Goal: Information Seeking & Learning: Understand process/instructions

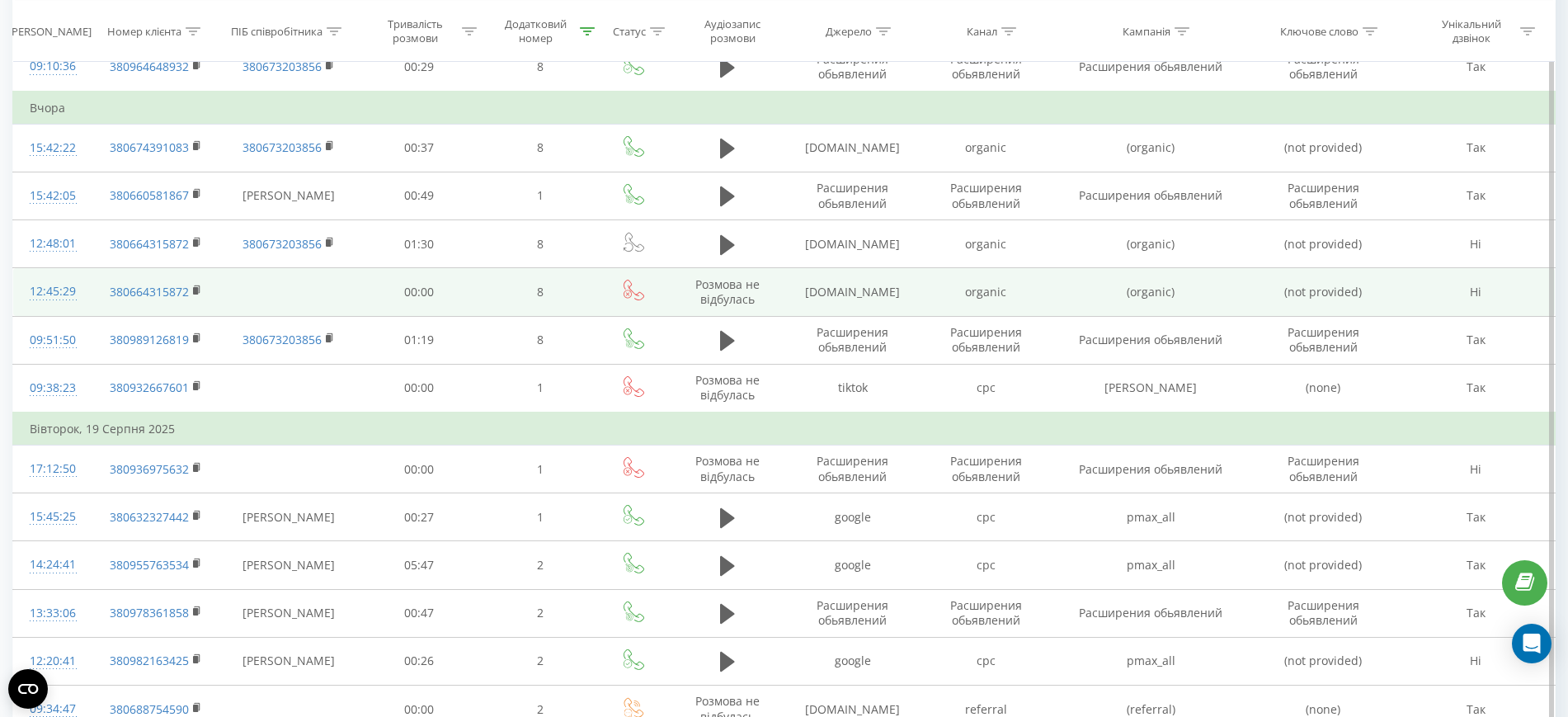
scroll to position [206, 0]
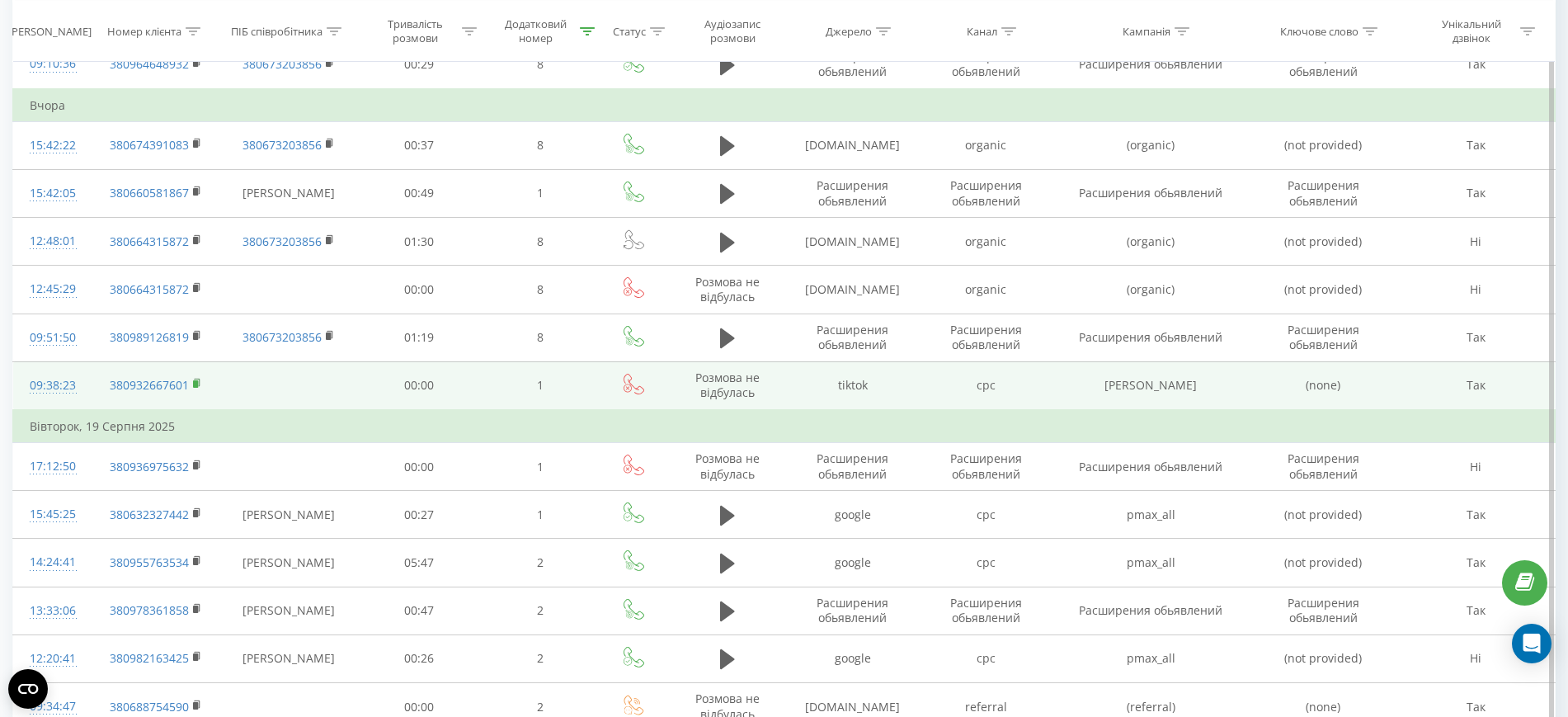
click at [198, 382] on rect at bounding box center [195, 384] width 5 height 8
click at [193, 383] on rect at bounding box center [195, 384] width 5 height 8
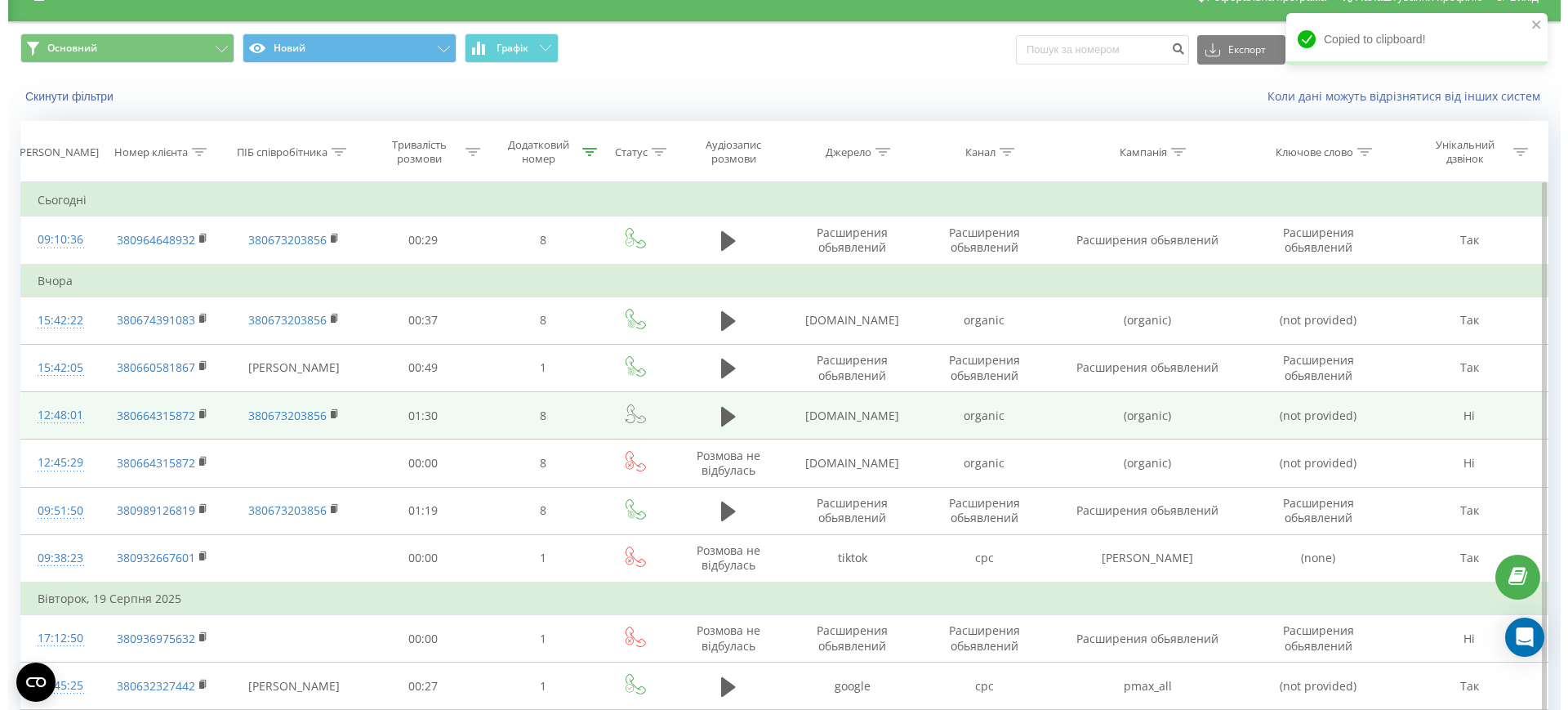
scroll to position [0, 0]
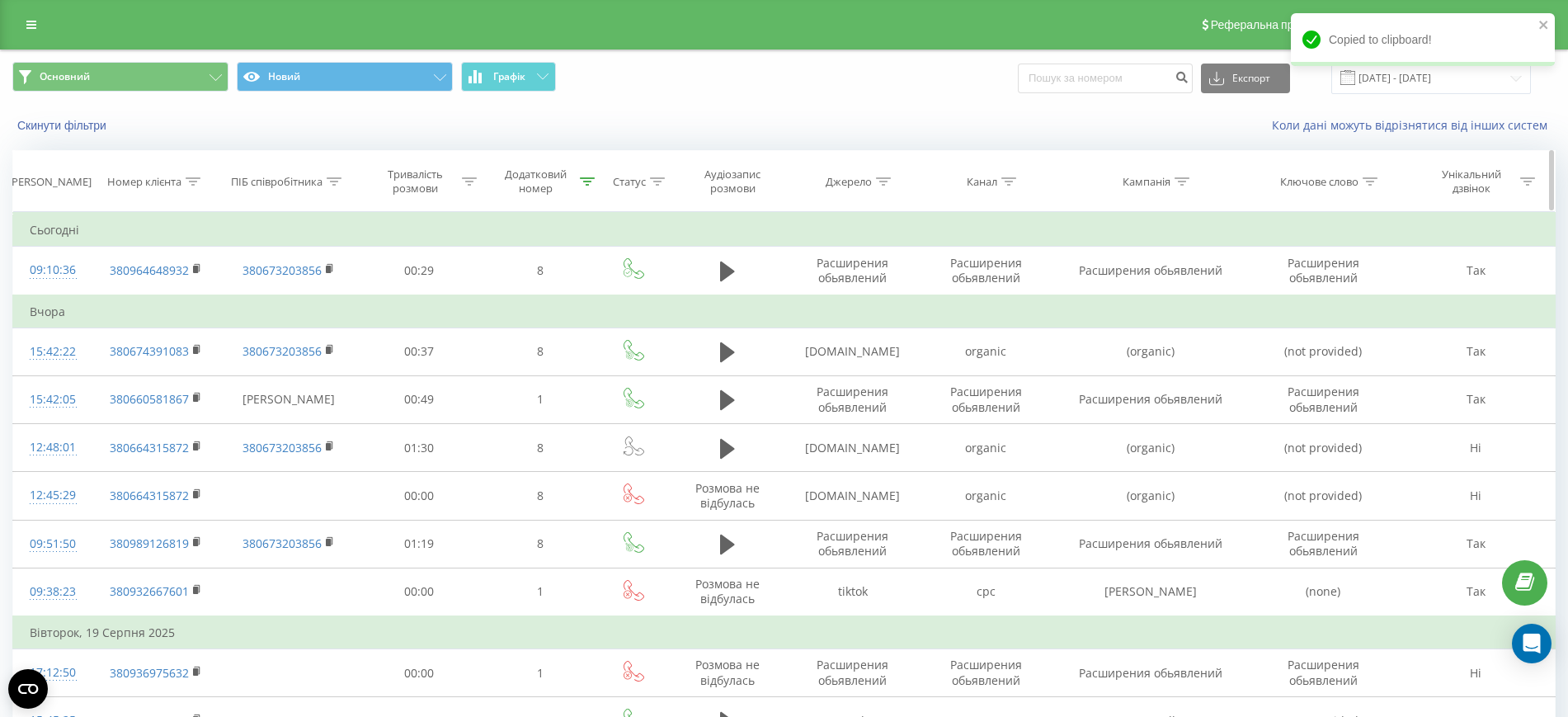
click at [192, 178] on icon at bounding box center [193, 182] width 14 height 9
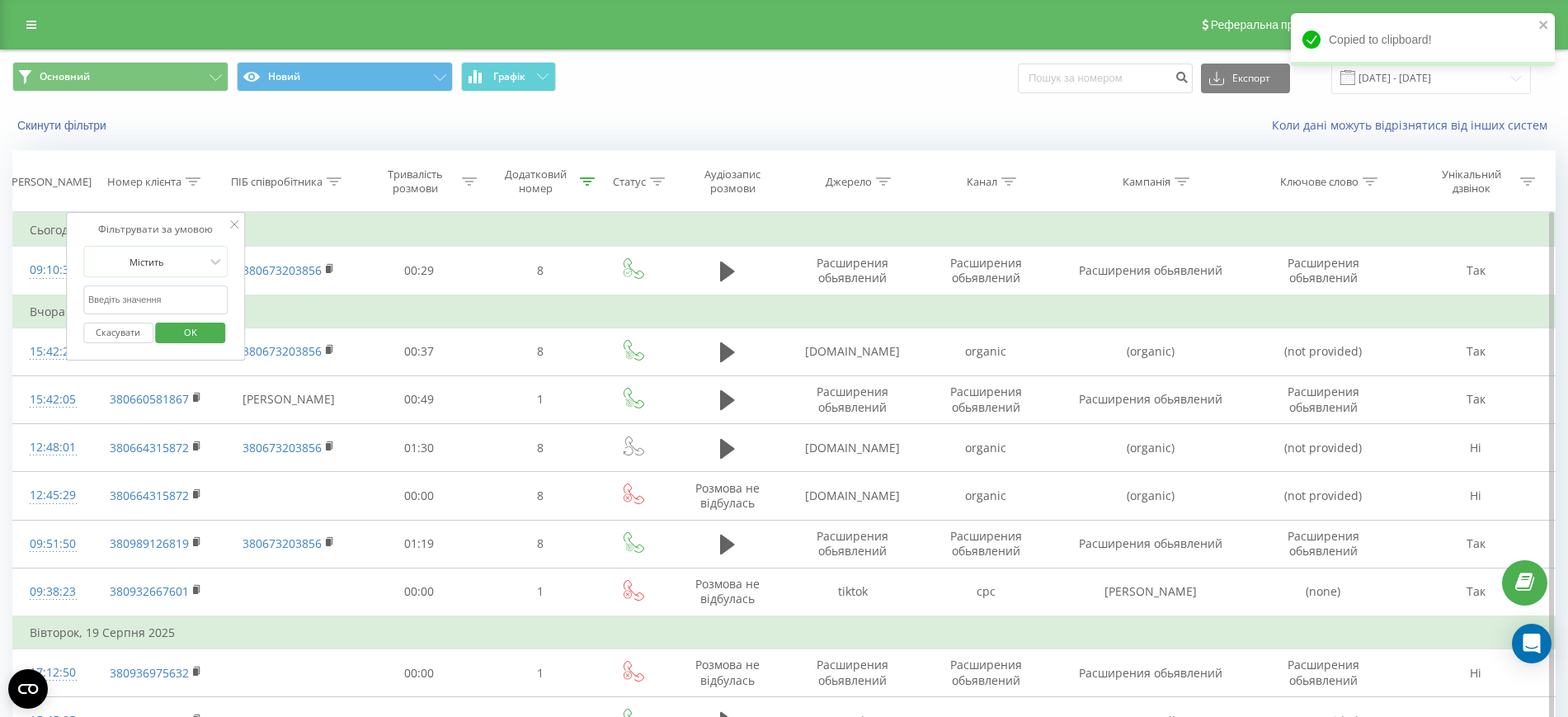
click at [186, 301] on input "text" at bounding box center [156, 300] width 145 height 29
paste input "380932667601"
type input "380932667601"
click at [197, 327] on span "OK" at bounding box center [190, 332] width 46 height 26
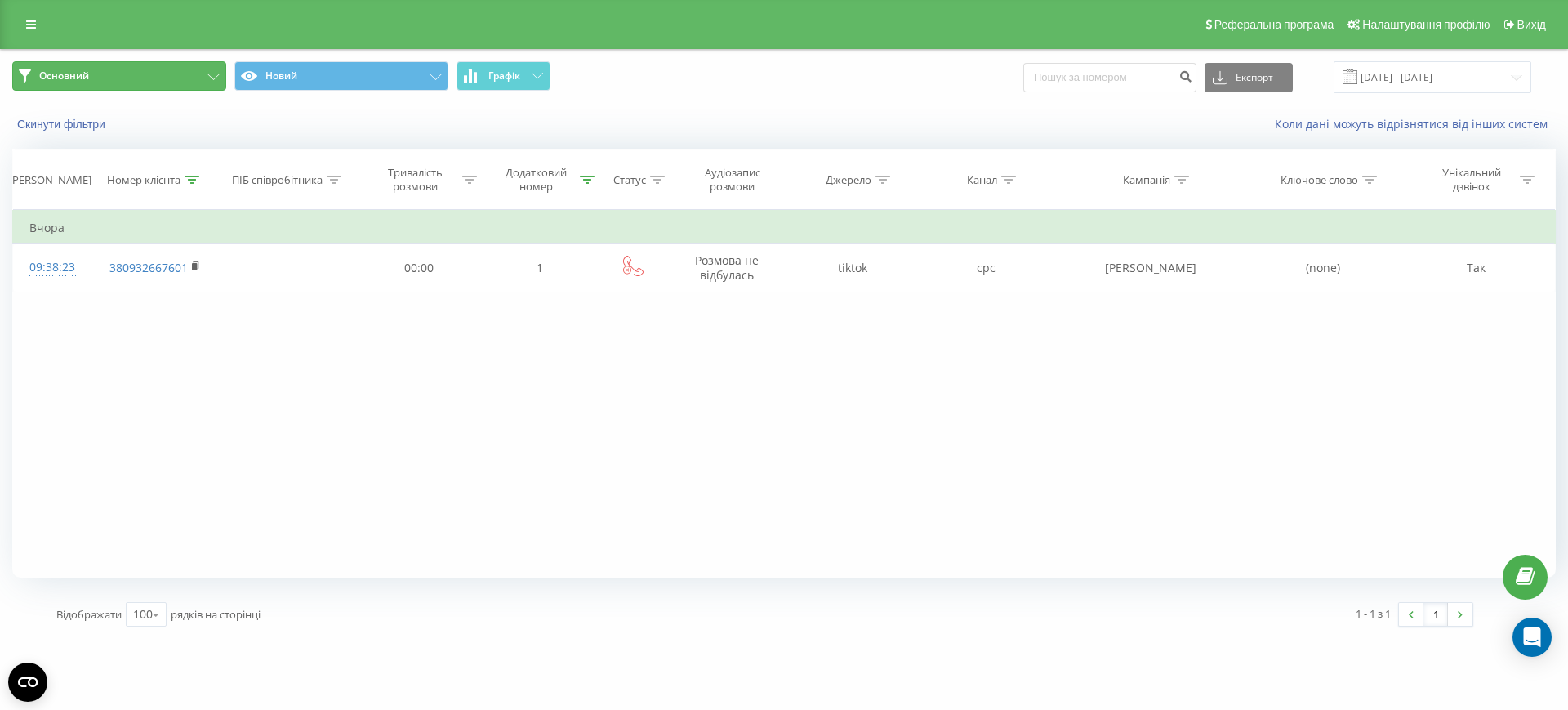
drag, startPoint x: 185, startPoint y: 73, endPoint x: 195, endPoint y: 115, distance: 43.2
click at [185, 76] on button "Основний" at bounding box center [120, 76] width 214 height 30
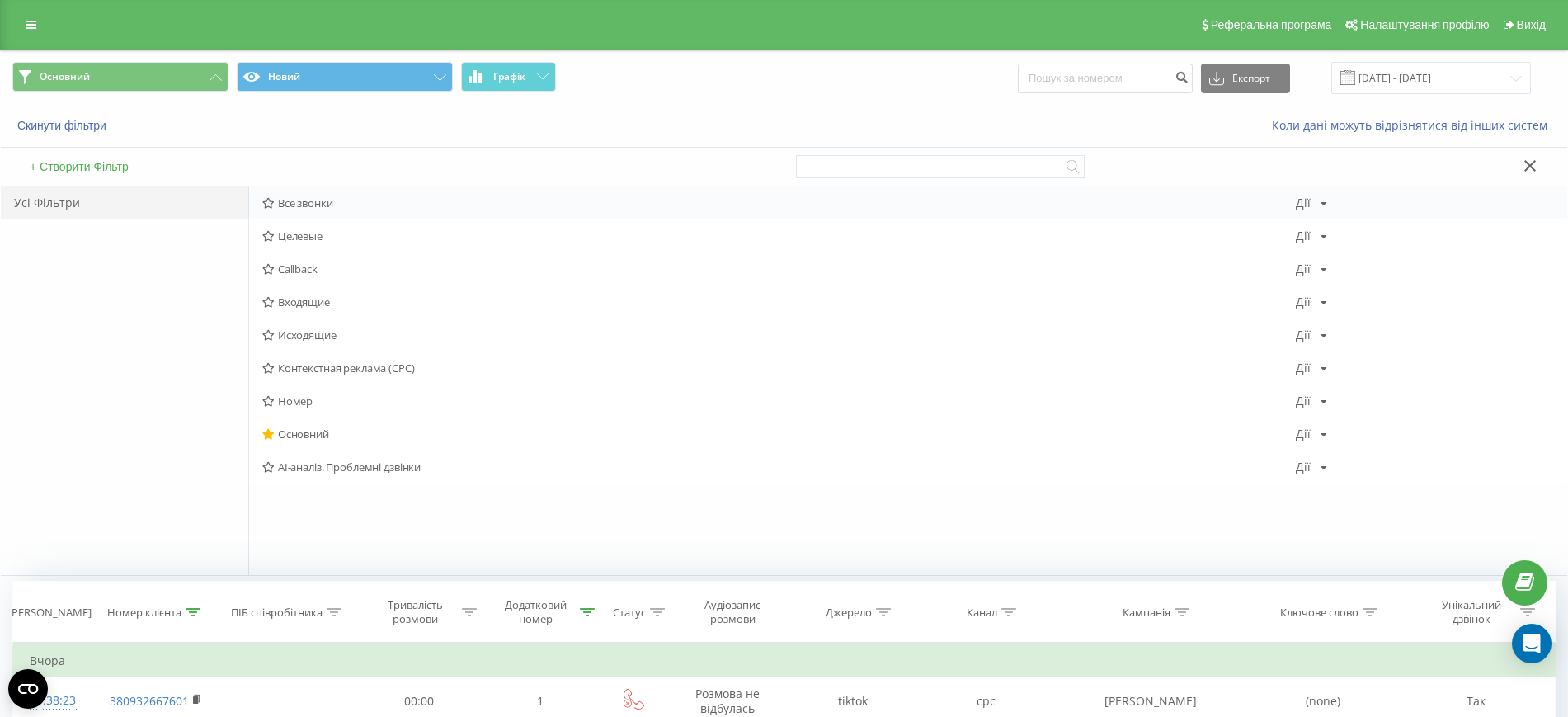
click at [333, 211] on div "Все звонки Дії Редагувати Копіювати Видалити За замовчуванням Поділитися" at bounding box center [908, 203] width 1318 height 33
click at [326, 198] on span "Все звонки" at bounding box center [779, 203] width 1034 height 12
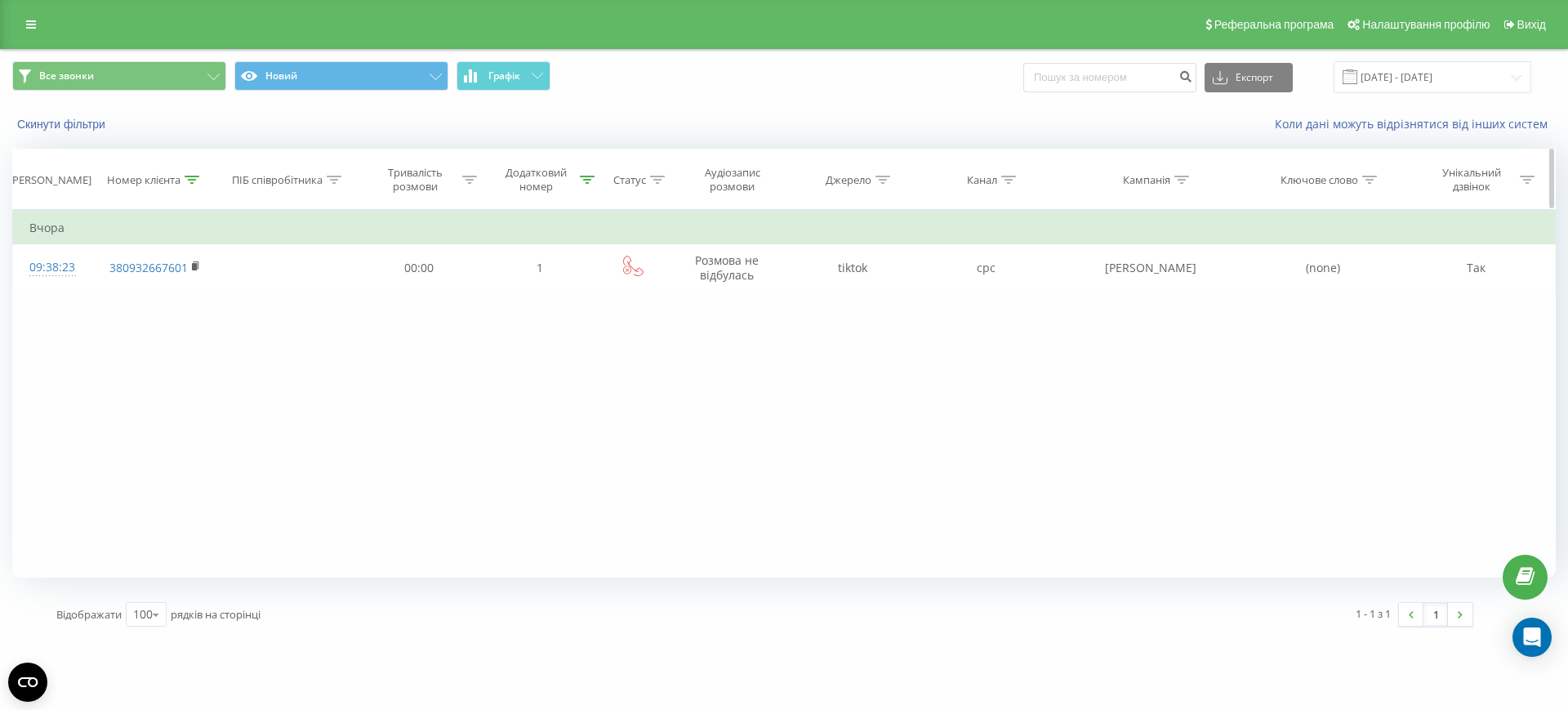
click at [587, 176] on icon at bounding box center [587, 180] width 14 height 8
click at [512, 336] on button "Скасувати" at bounding box center [503, 329] width 69 height 20
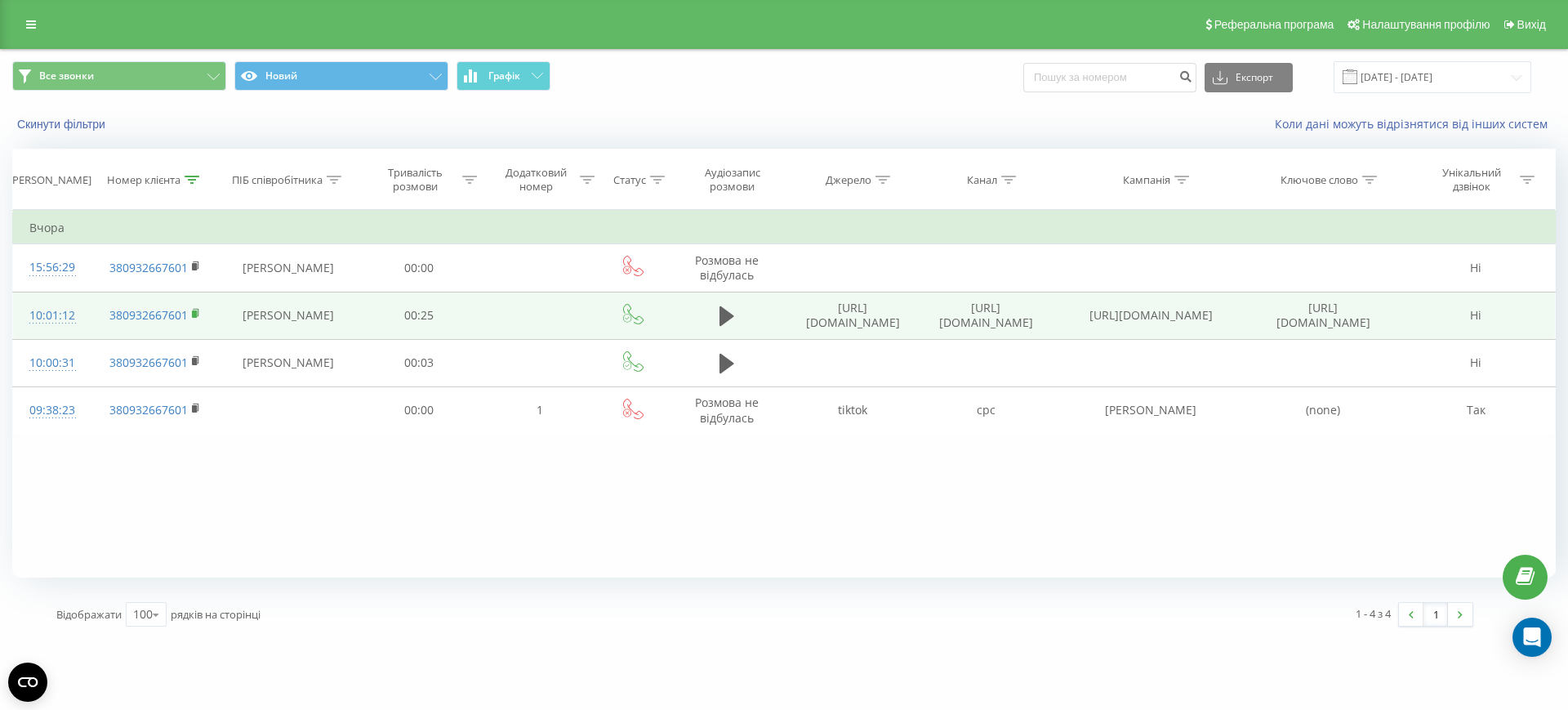
click at [196, 312] on rect at bounding box center [194, 314] width 5 height 8
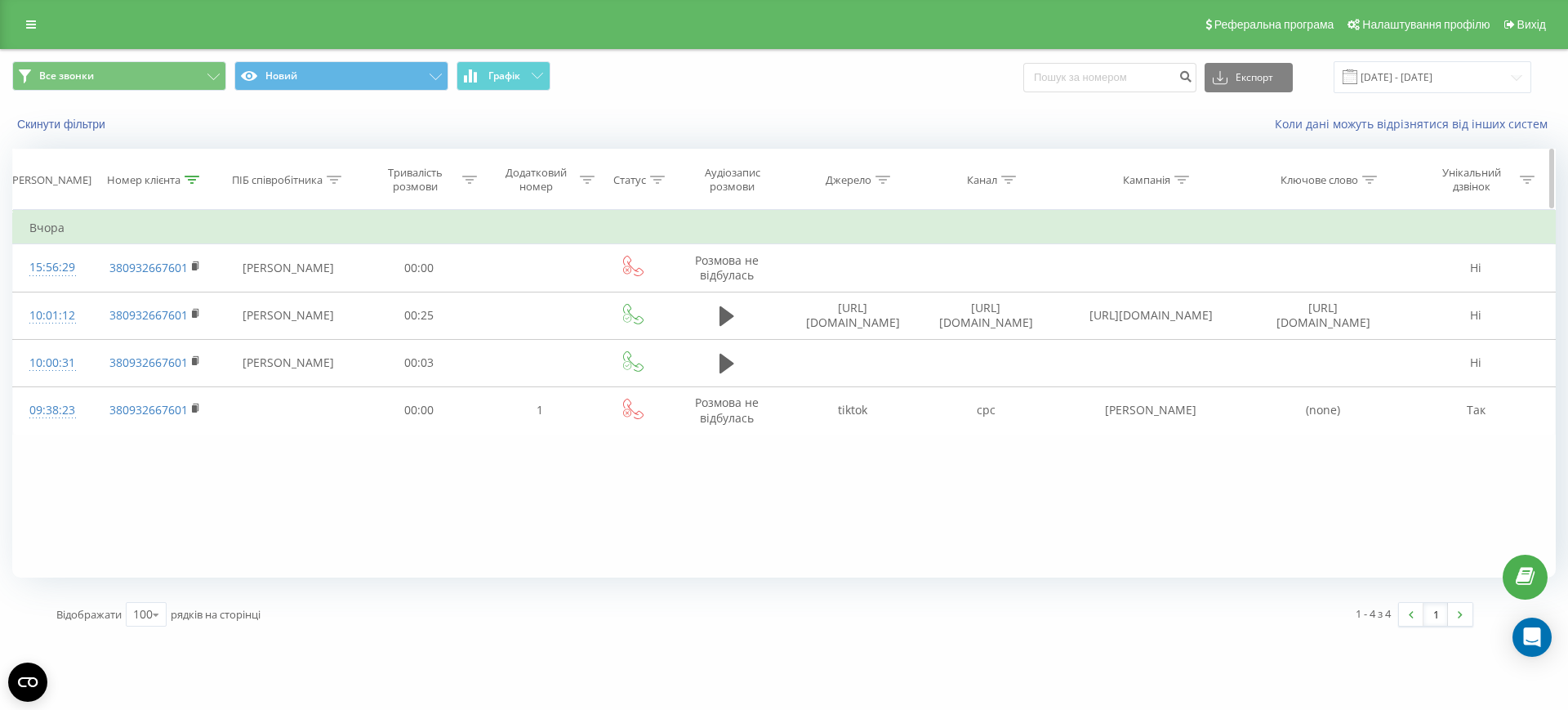
click at [196, 182] on icon at bounding box center [192, 180] width 14 height 8
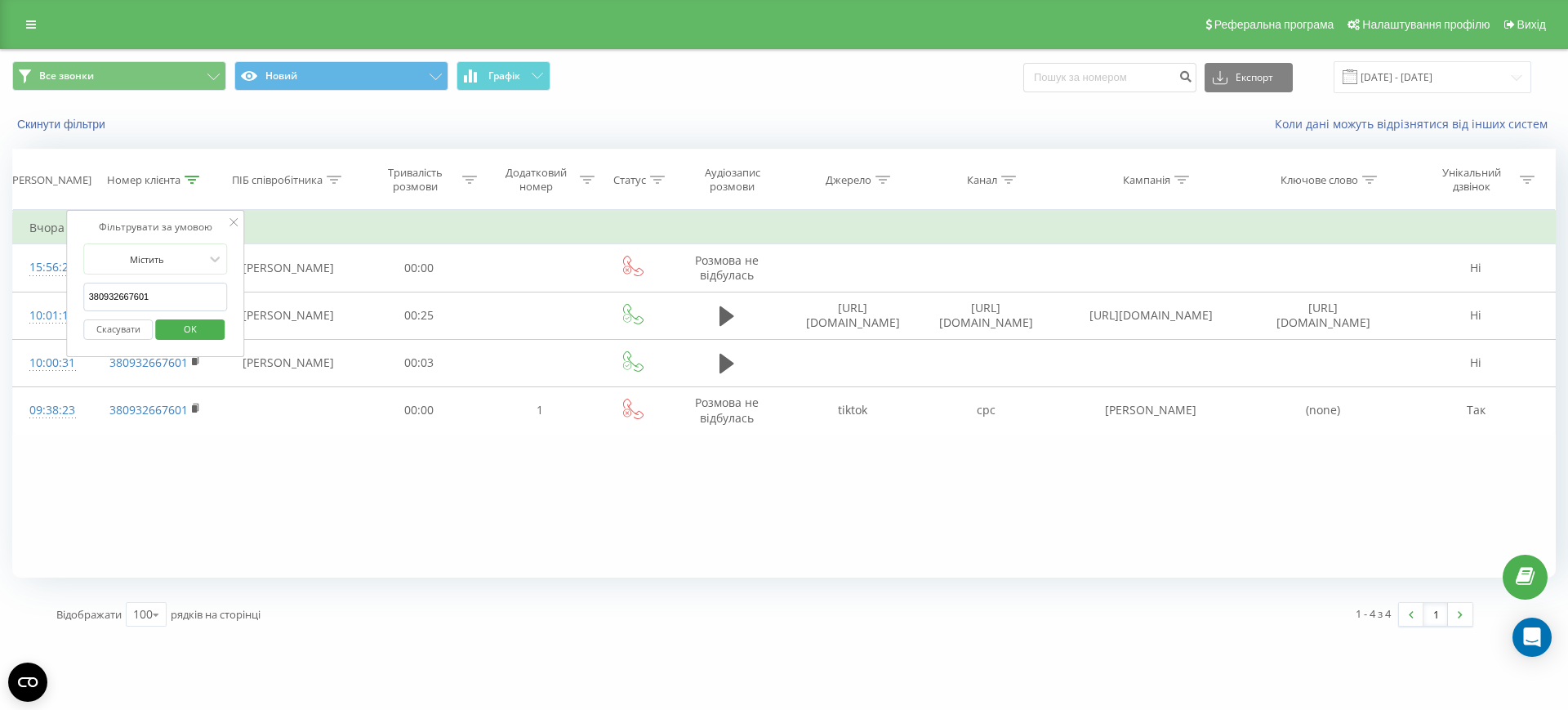
drag, startPoint x: 188, startPoint y: 292, endPoint x: 69, endPoint y: 269, distance: 121.2
click at [69, 269] on div "Фільтрувати за умовою Містить 380932667601 Скасувати OK" at bounding box center [155, 284] width 178 height 147
paste input "503731080"
type input "380503731080"
click at [221, 326] on button "OK" at bounding box center [190, 329] width 69 height 20
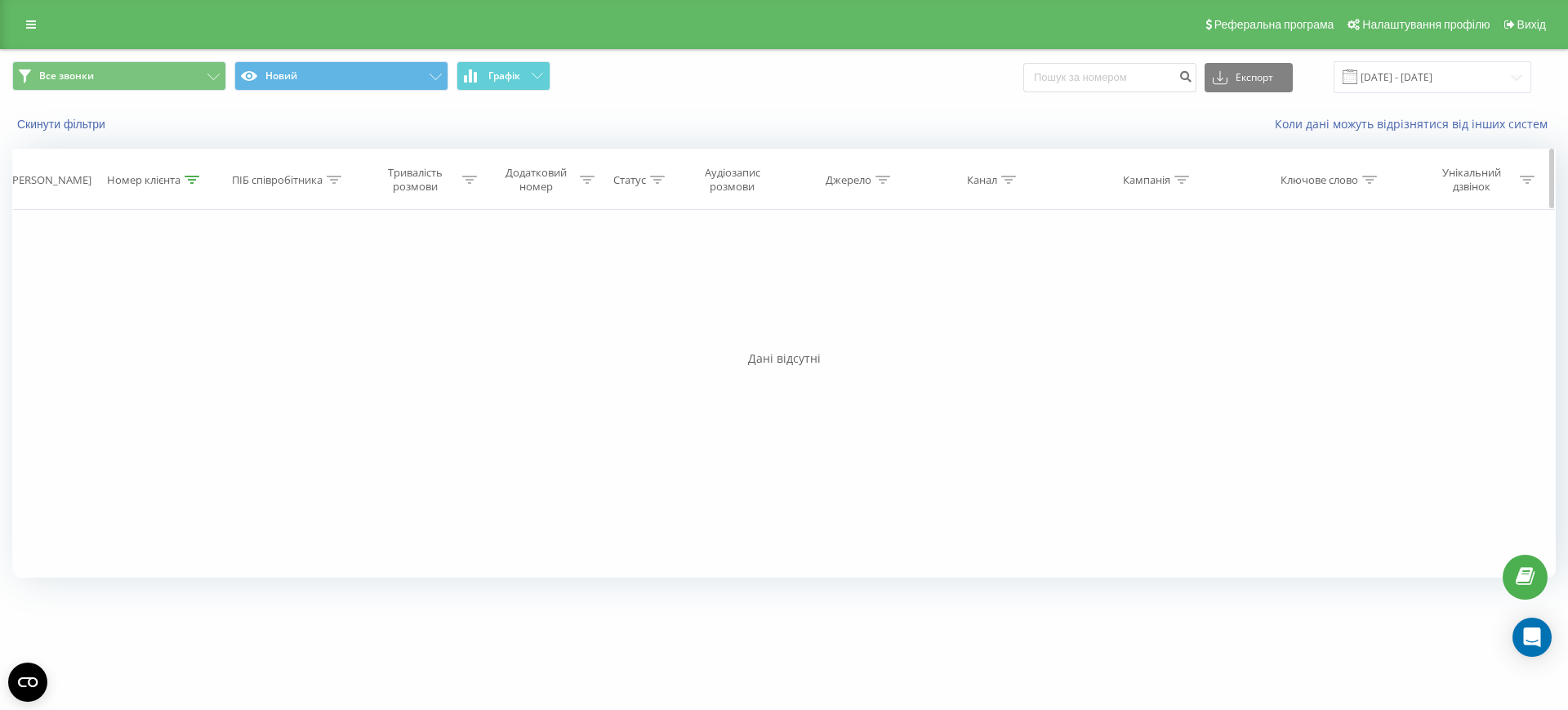
click at [189, 176] on icon at bounding box center [192, 180] width 14 height 8
drag, startPoint x: 176, startPoint y: 295, endPoint x: 53, endPoint y: 284, distance: 123.5
click at [53, 284] on div "Фільтрувати за умовою Містить 380503731080 Скасувати OK Фільтрувати за умовою М…" at bounding box center [784, 394] width 1544 height 368
drag, startPoint x: 192, startPoint y: 326, endPoint x: 201, endPoint y: 330, distance: 9.8
click at [192, 327] on span "OK" at bounding box center [190, 329] width 46 height 25
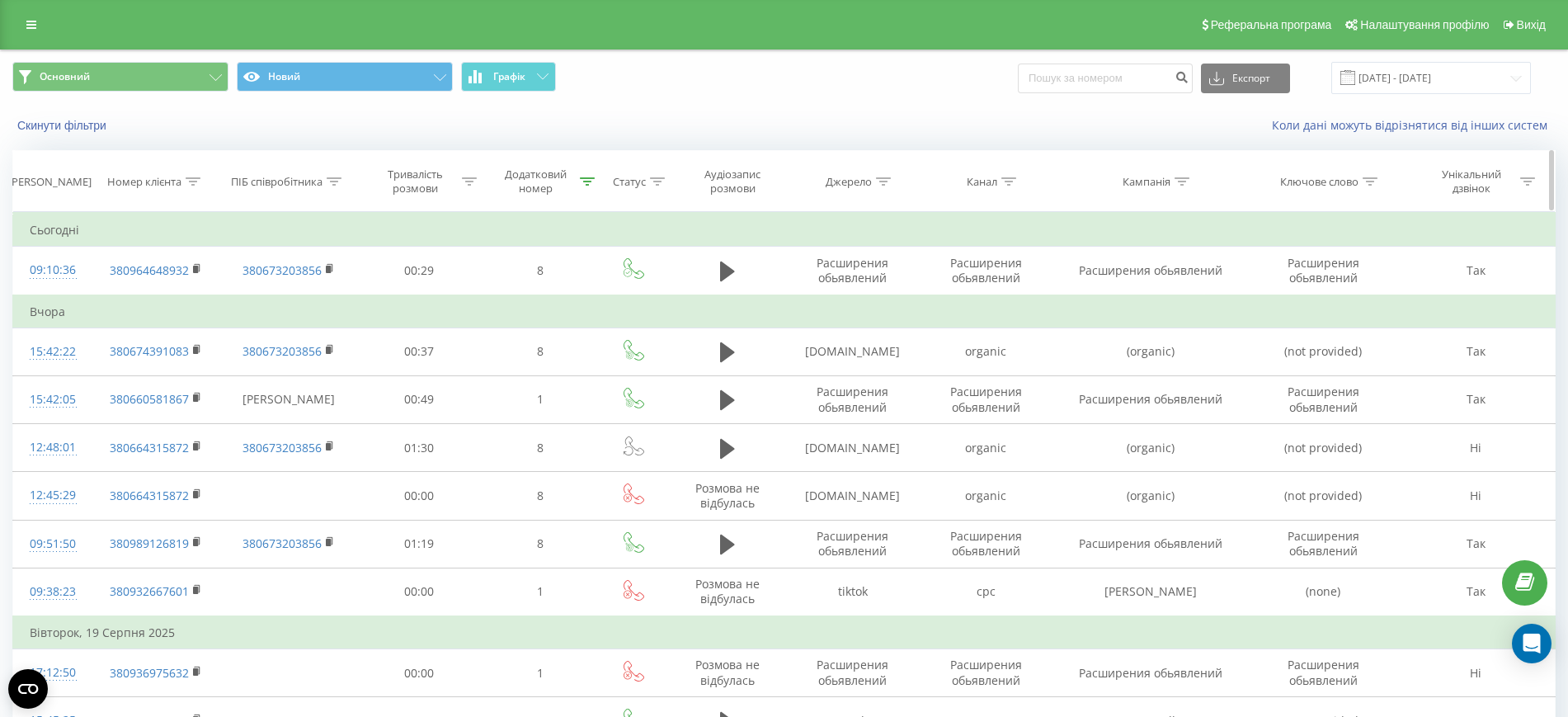
click at [193, 179] on icon at bounding box center [193, 182] width 14 height 9
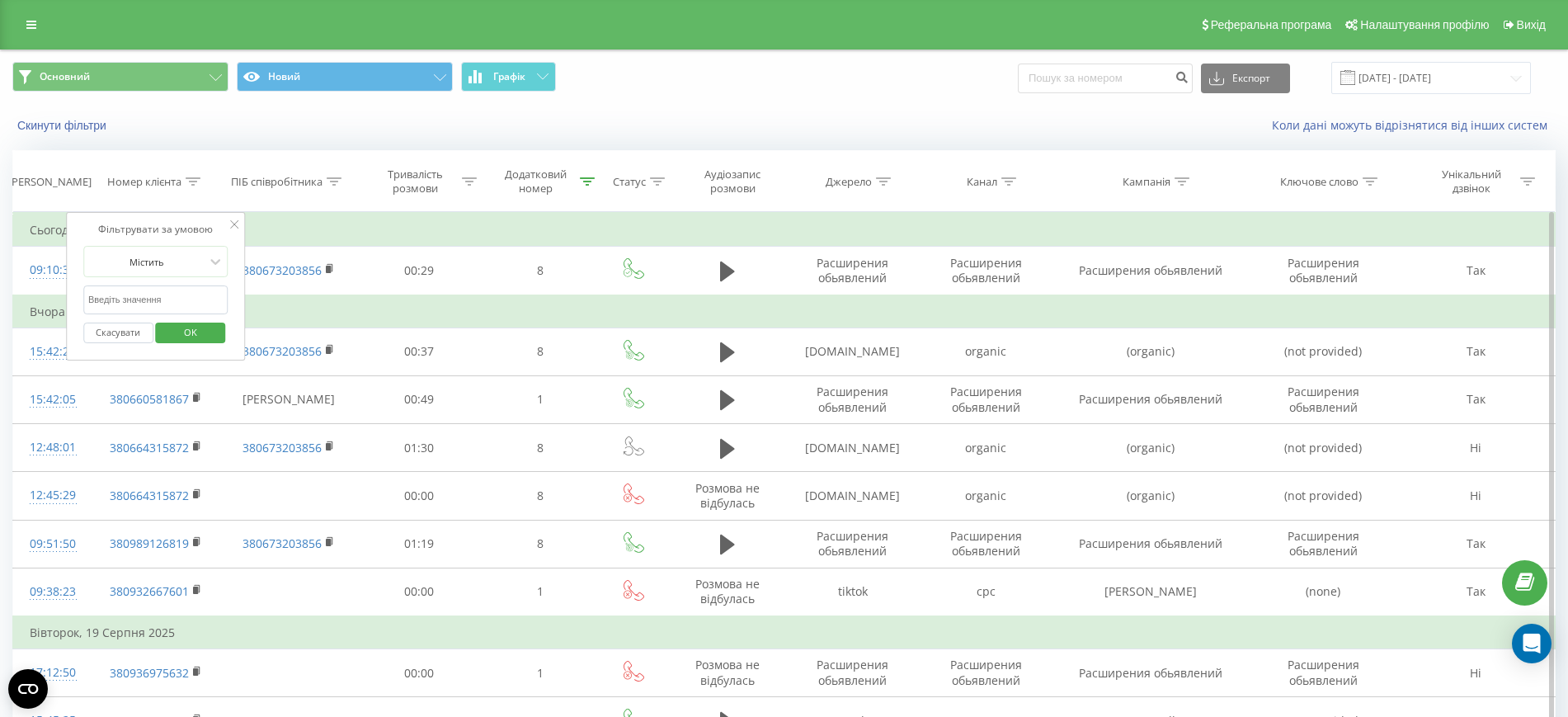
drag, startPoint x: 187, startPoint y: 300, endPoint x: 174, endPoint y: 298, distance: 13.2
click at [174, 298] on input "text" at bounding box center [156, 300] width 145 height 29
paste input "380503731080"
type input "380503731080"
click at [202, 332] on span "OK" at bounding box center [190, 332] width 46 height 26
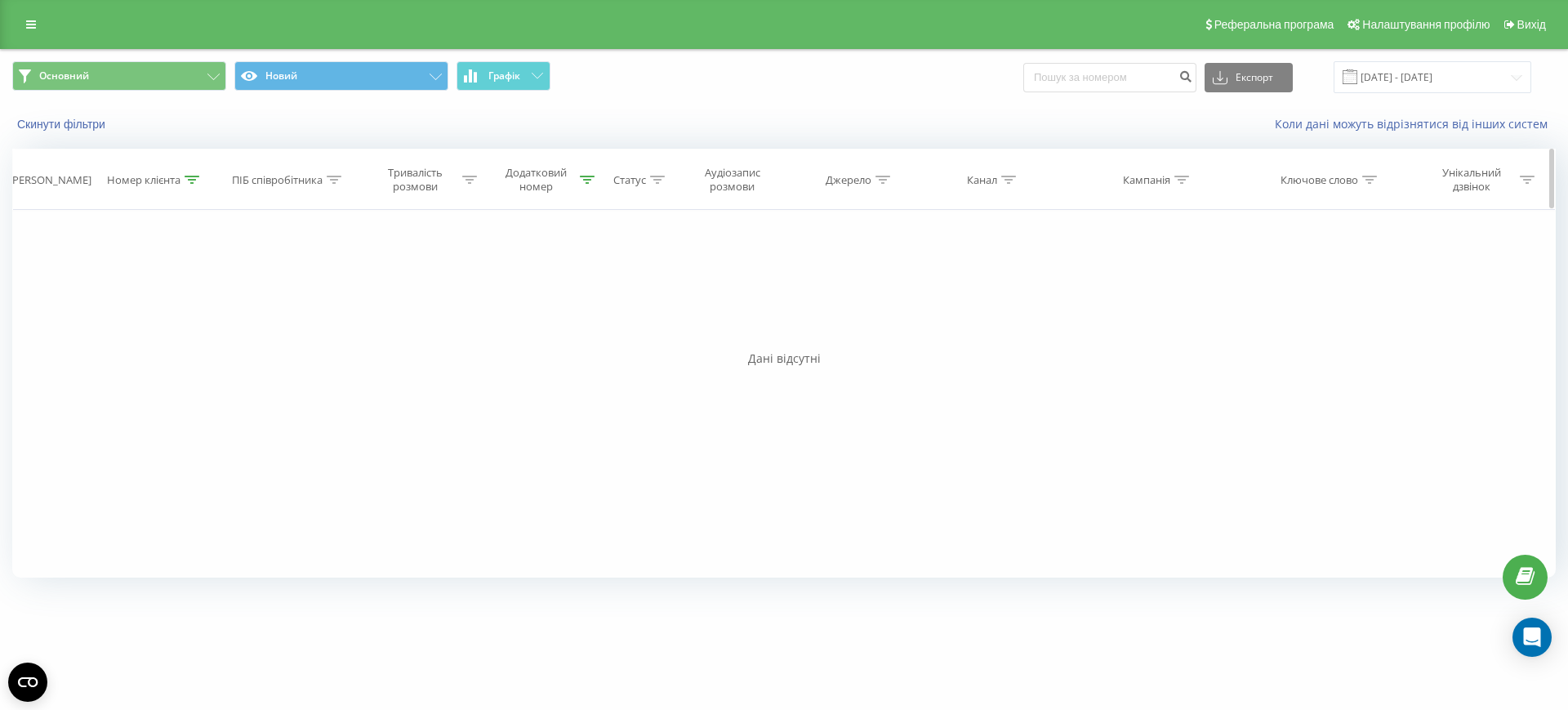
click at [592, 182] on icon at bounding box center [587, 180] width 14 height 8
click at [502, 330] on button "Скасувати" at bounding box center [503, 329] width 69 height 20
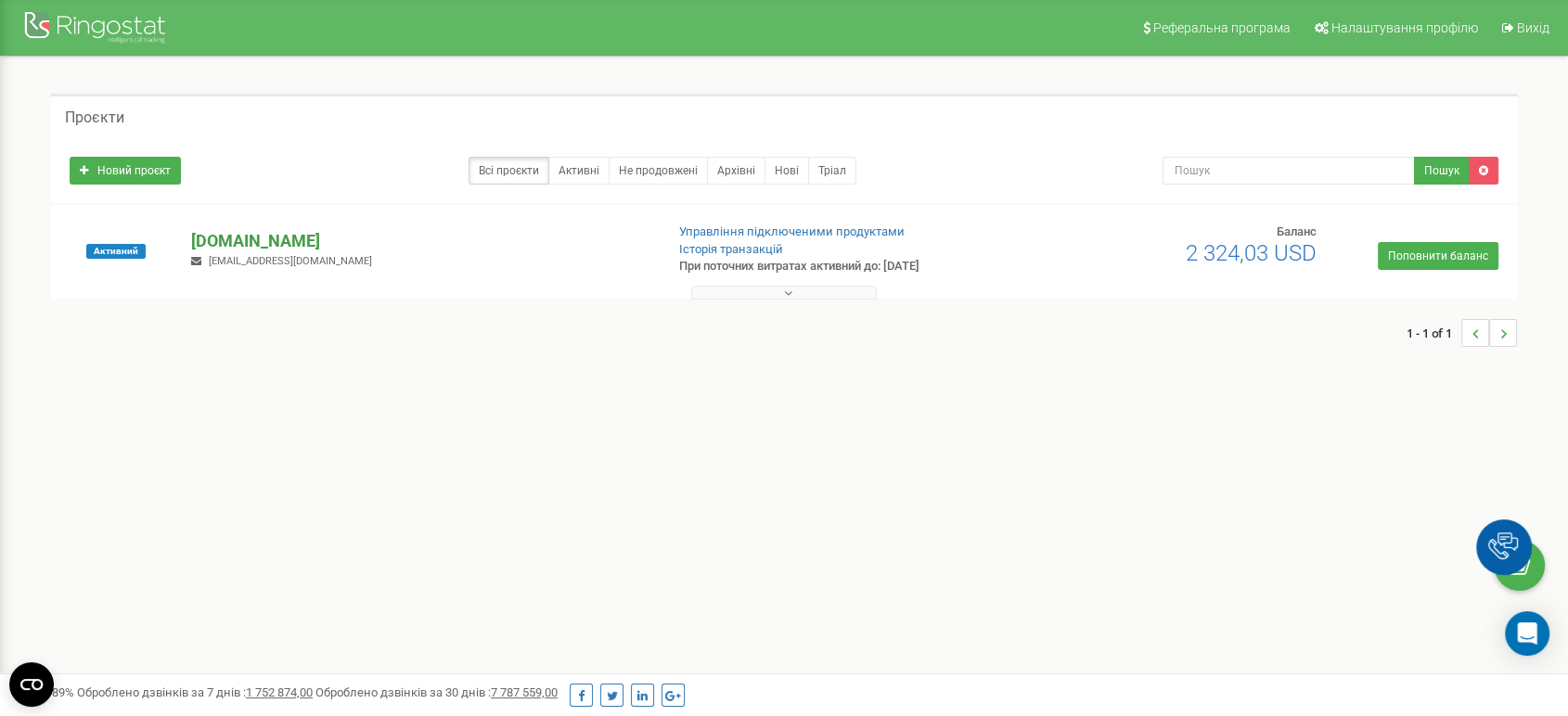
click at [244, 243] on p "[DOMAIN_NAME]" at bounding box center [419, 241] width 457 height 24
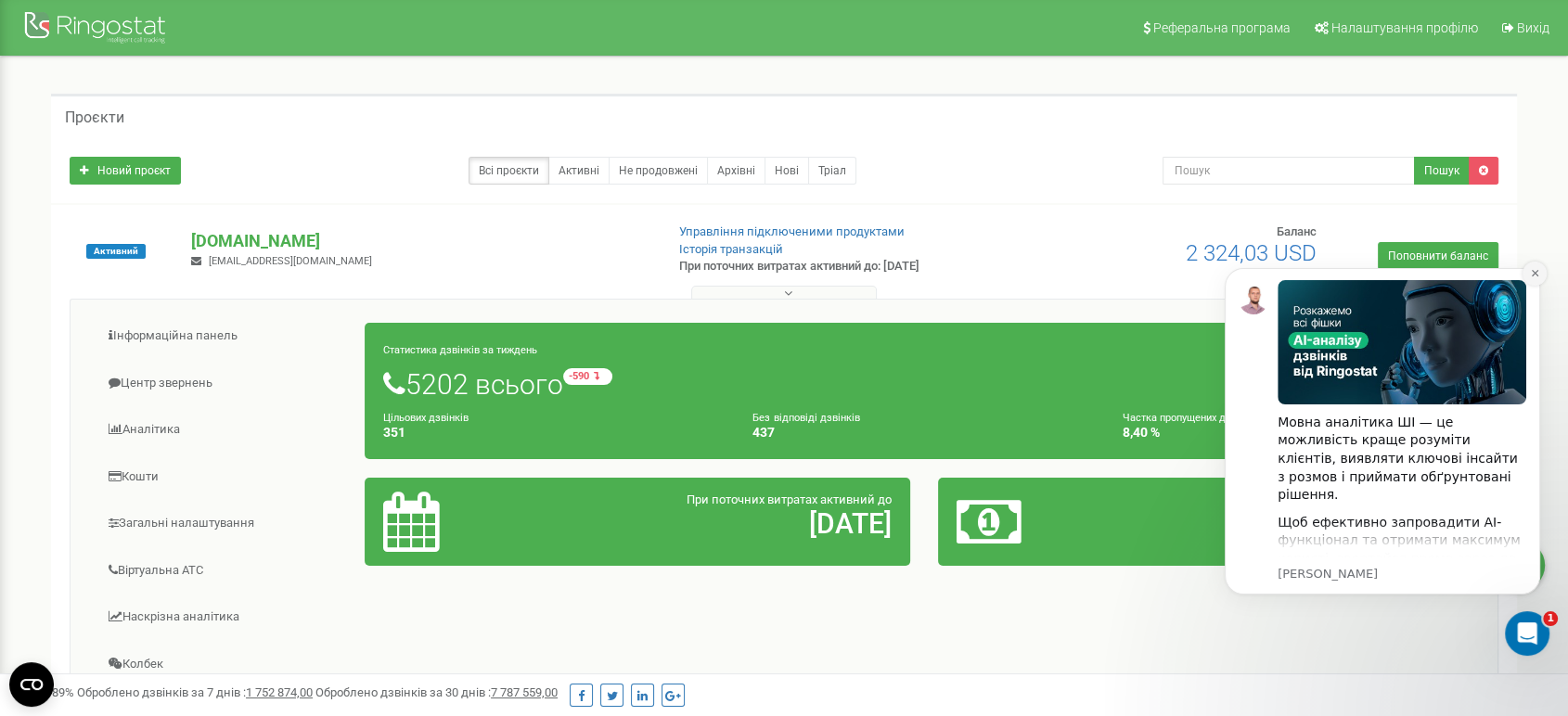
click at [1533, 269] on icon "Dismiss notification" at bounding box center [1534, 273] width 11 height 11
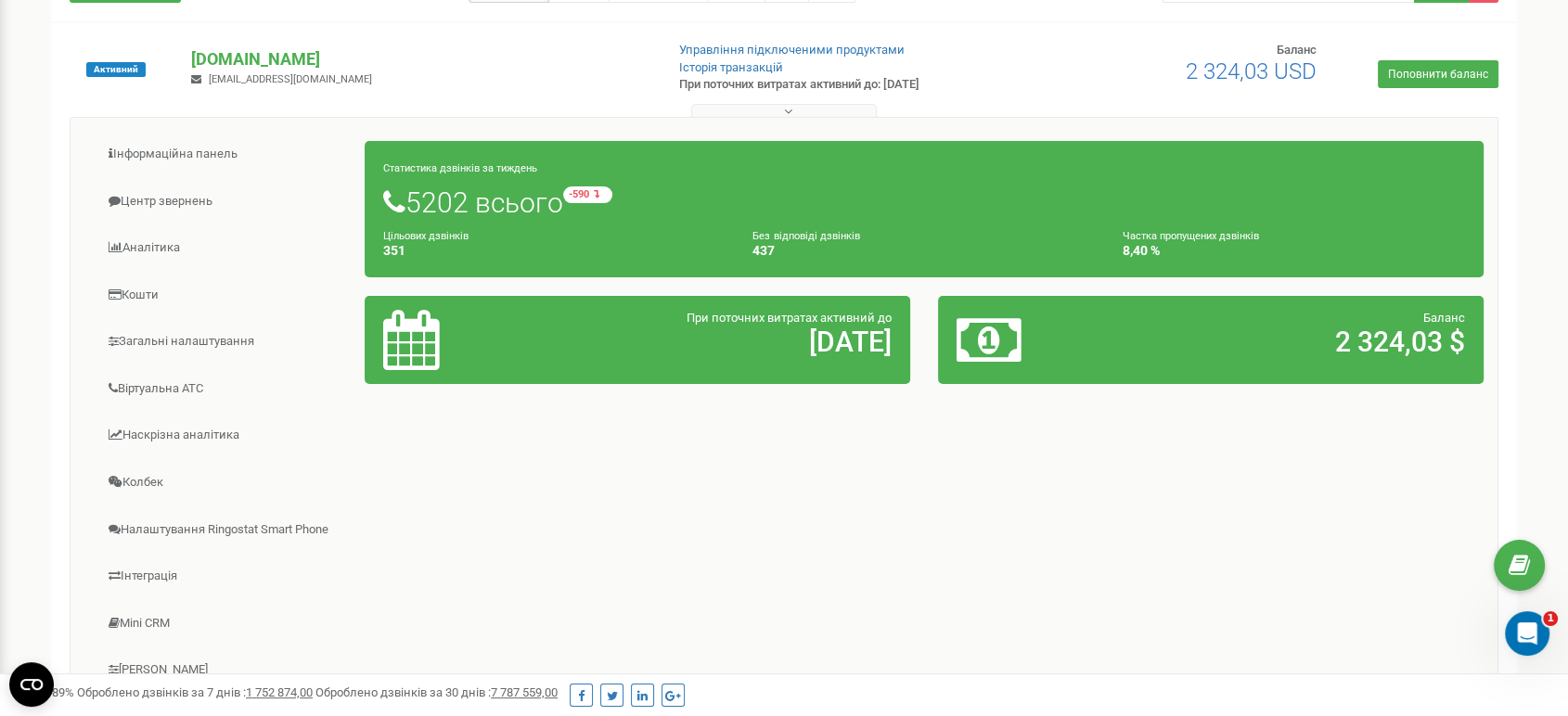
scroll to position [309, 0]
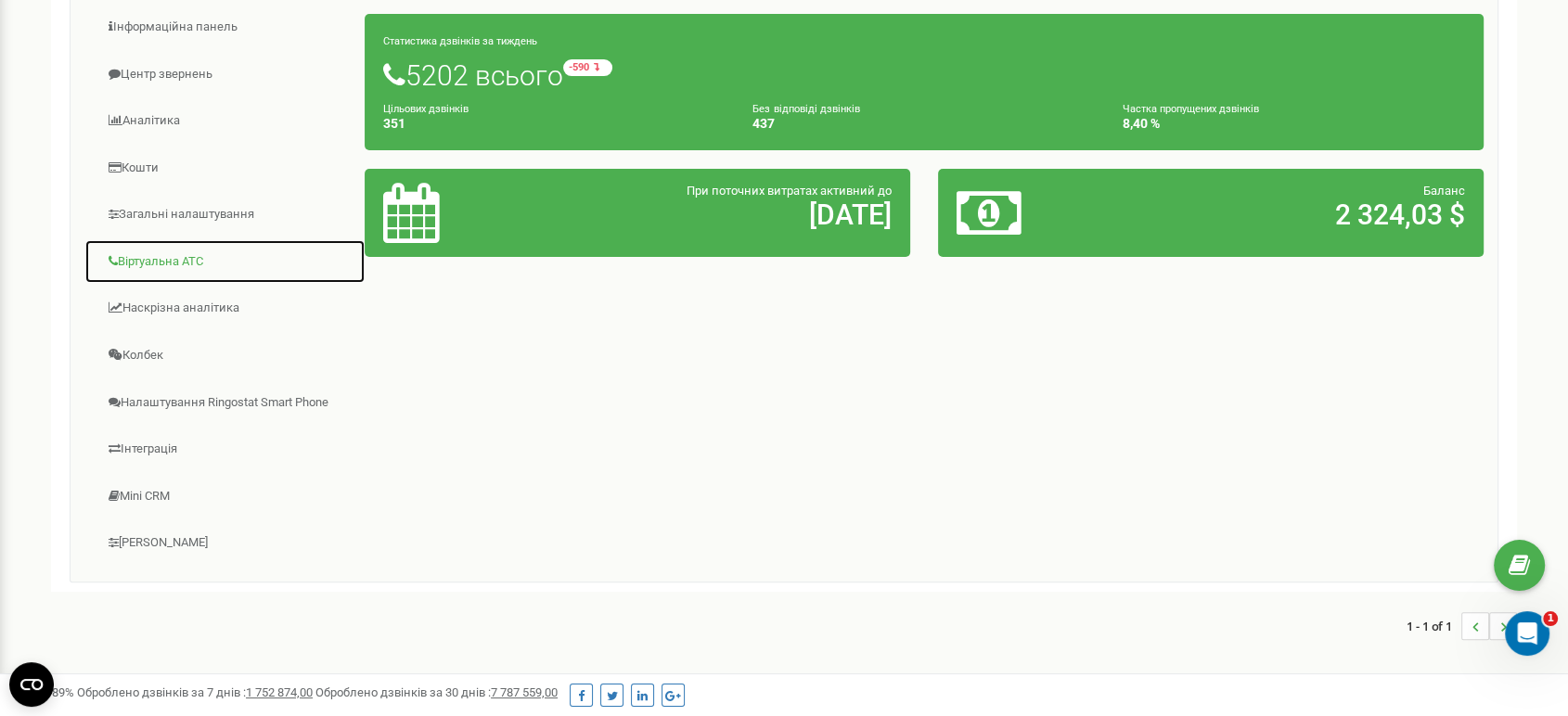
click at [163, 250] on link "Віртуальна АТС" at bounding box center [224, 262] width 281 height 45
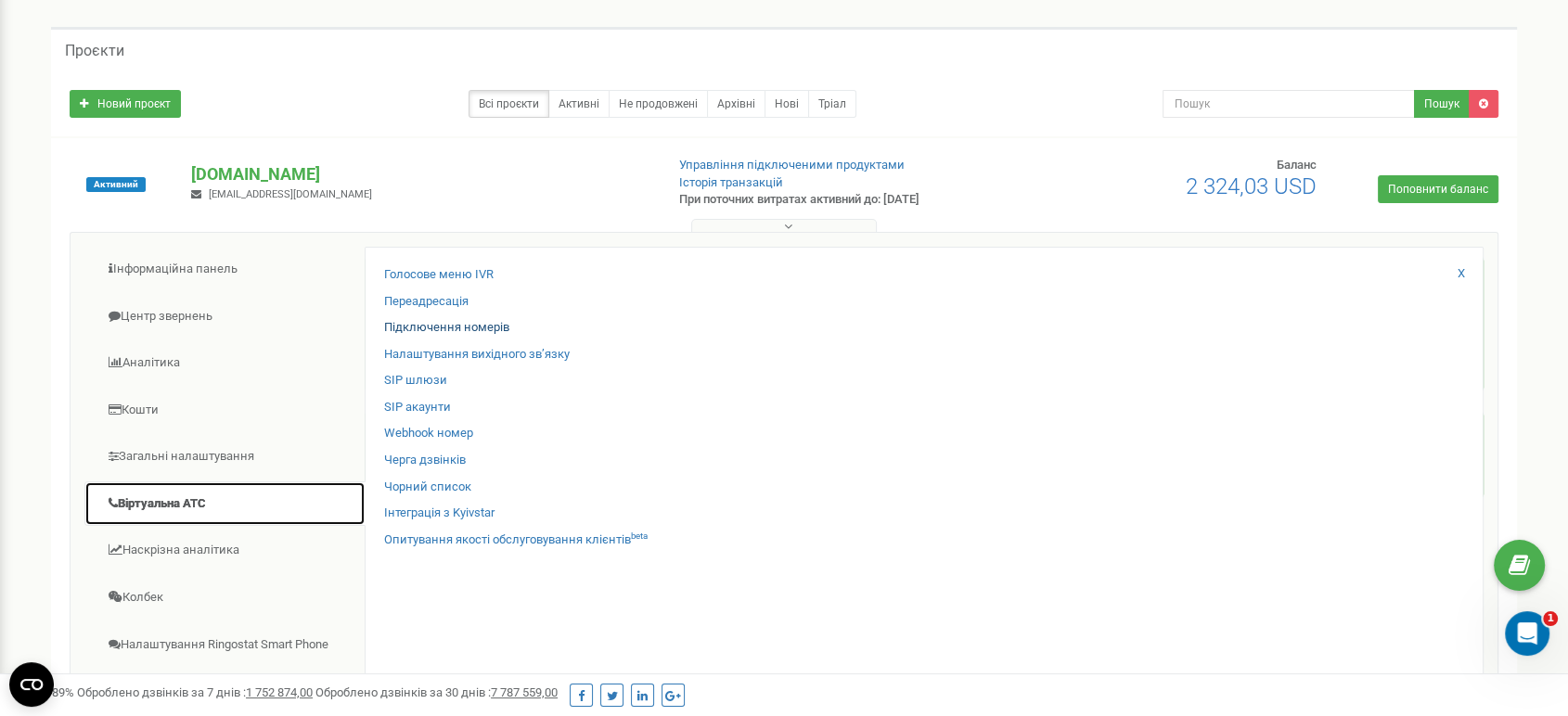
scroll to position [103, 0]
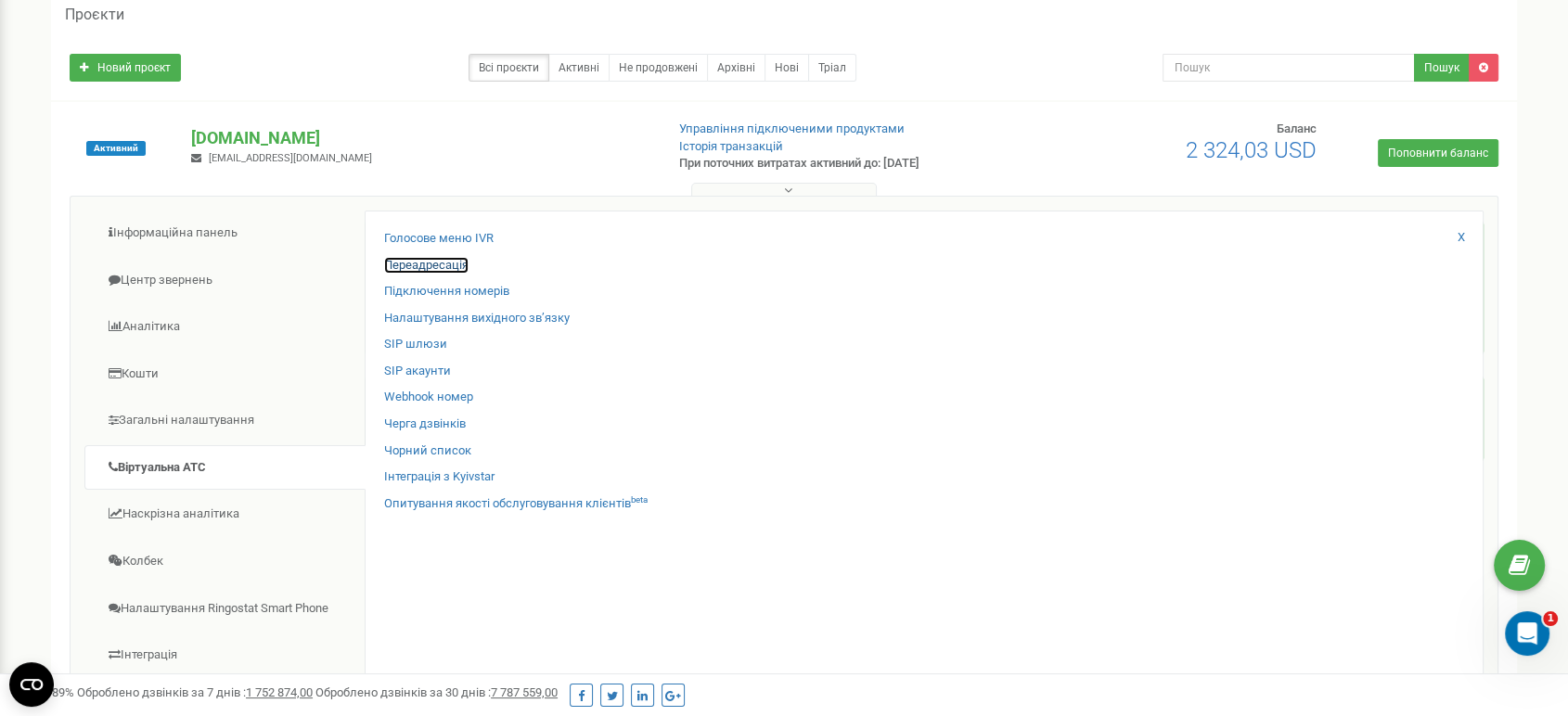
click at [453, 266] on link "Переадресація" at bounding box center [427, 266] width 84 height 17
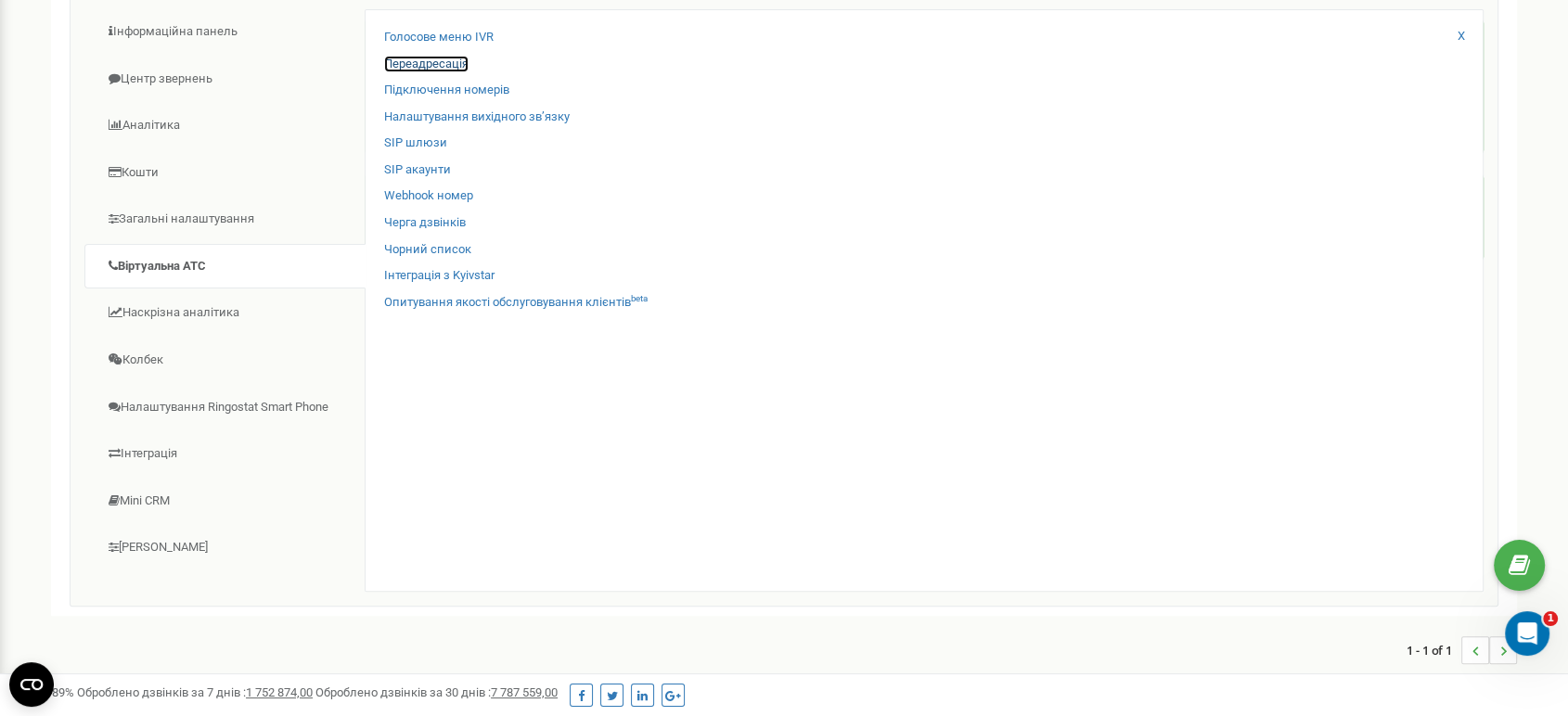
scroll to position [309, 0]
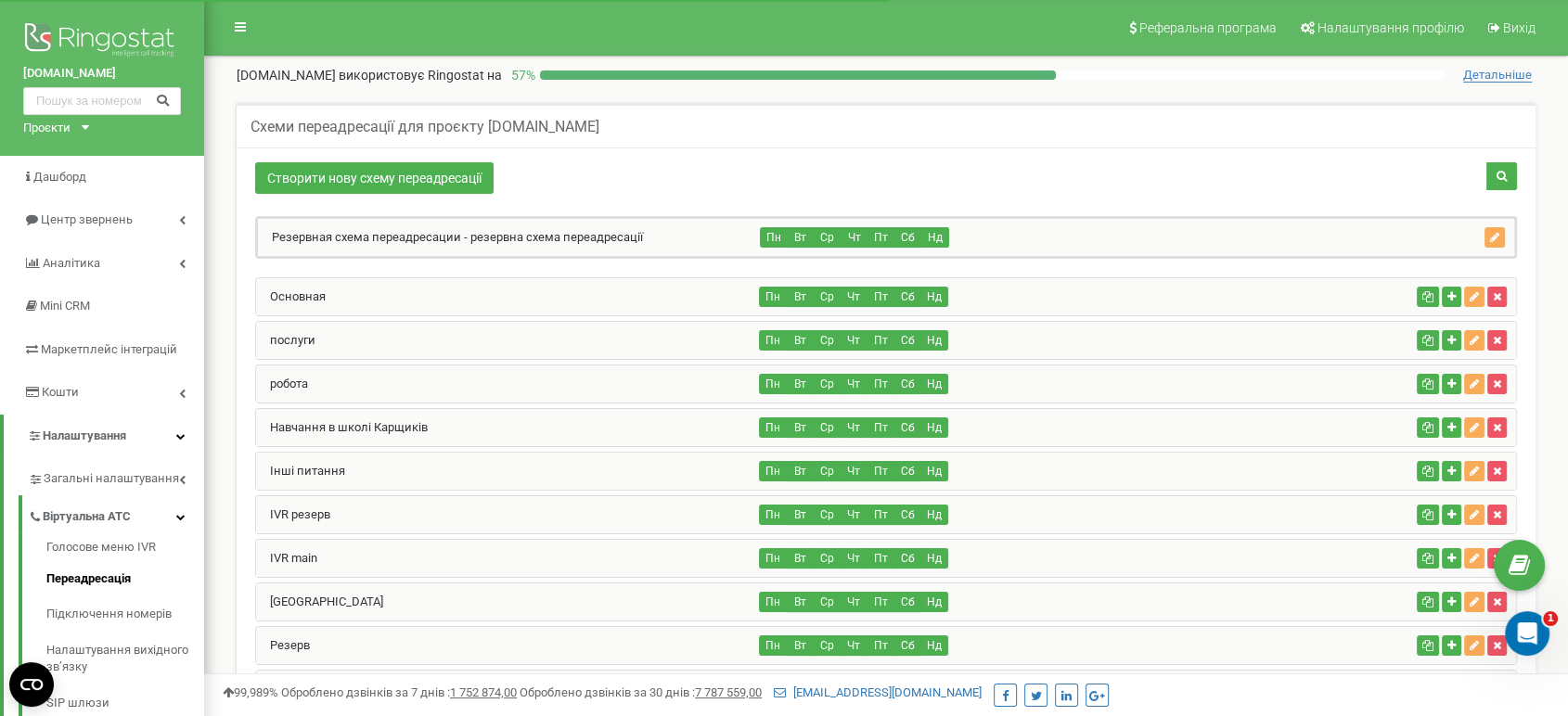
click at [323, 335] on div "послуги" at bounding box center [508, 340] width 504 height 37
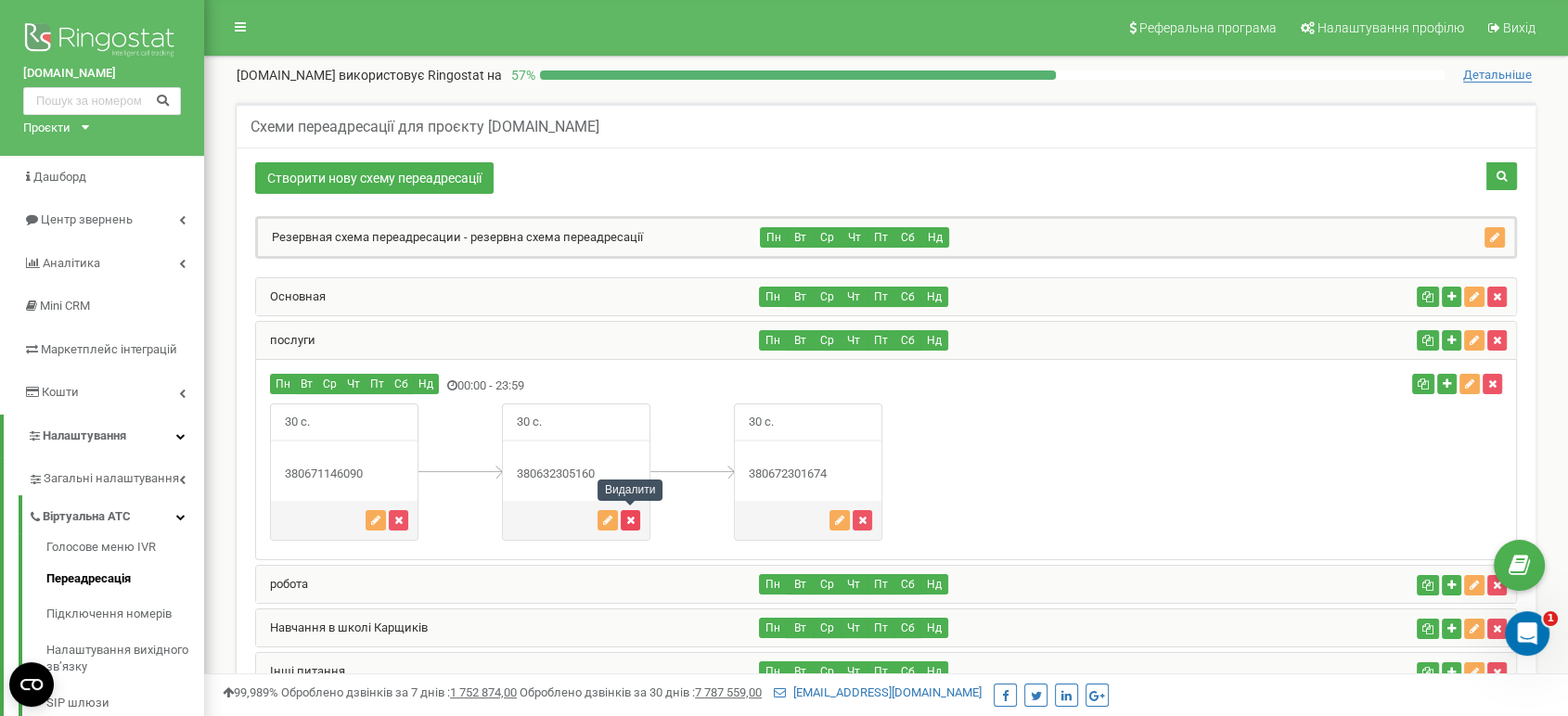
click at [632, 521] on icon "button" at bounding box center [630, 520] width 9 height 12
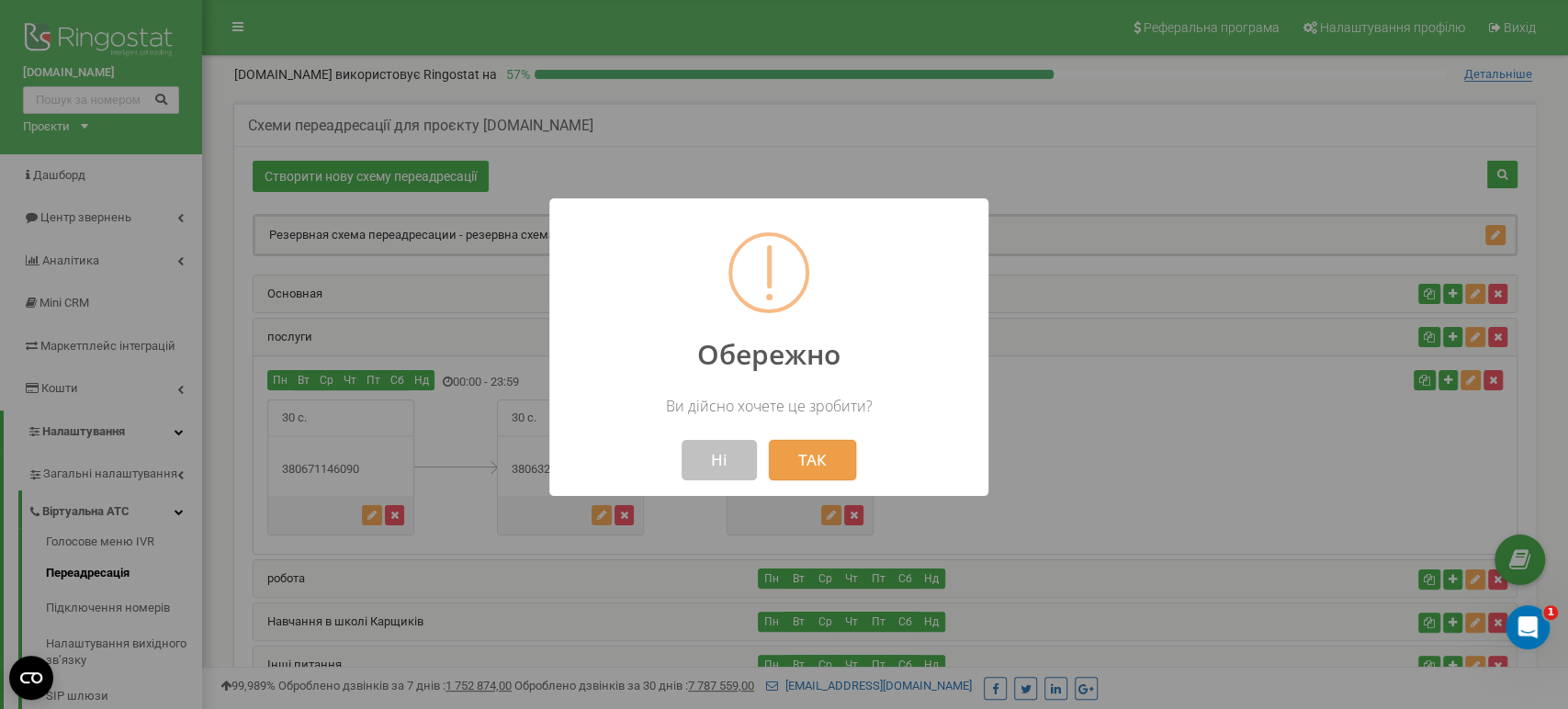
click at [818, 464] on button "ТАК" at bounding box center [812, 460] width 87 height 41
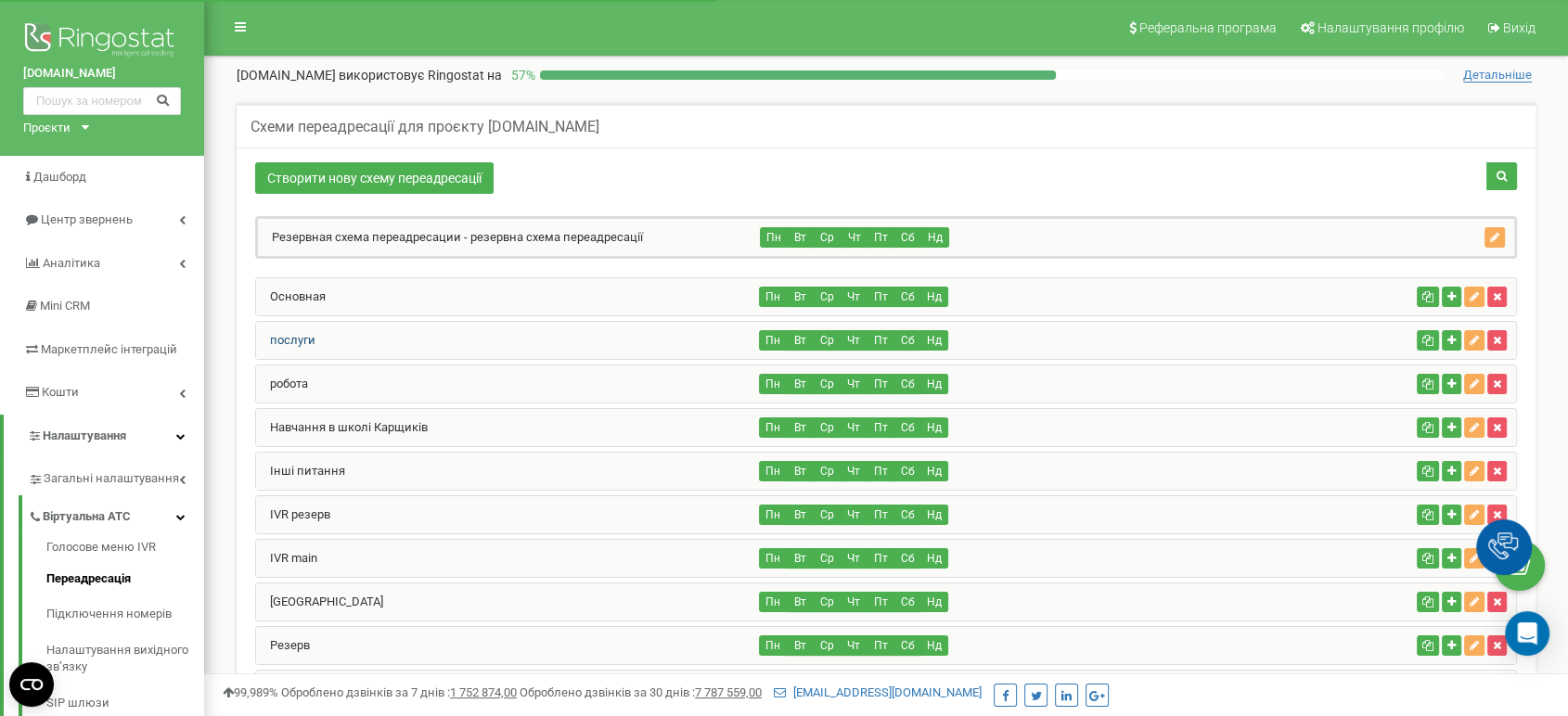
click at [312, 341] on link "послуги" at bounding box center [286, 339] width 59 height 14
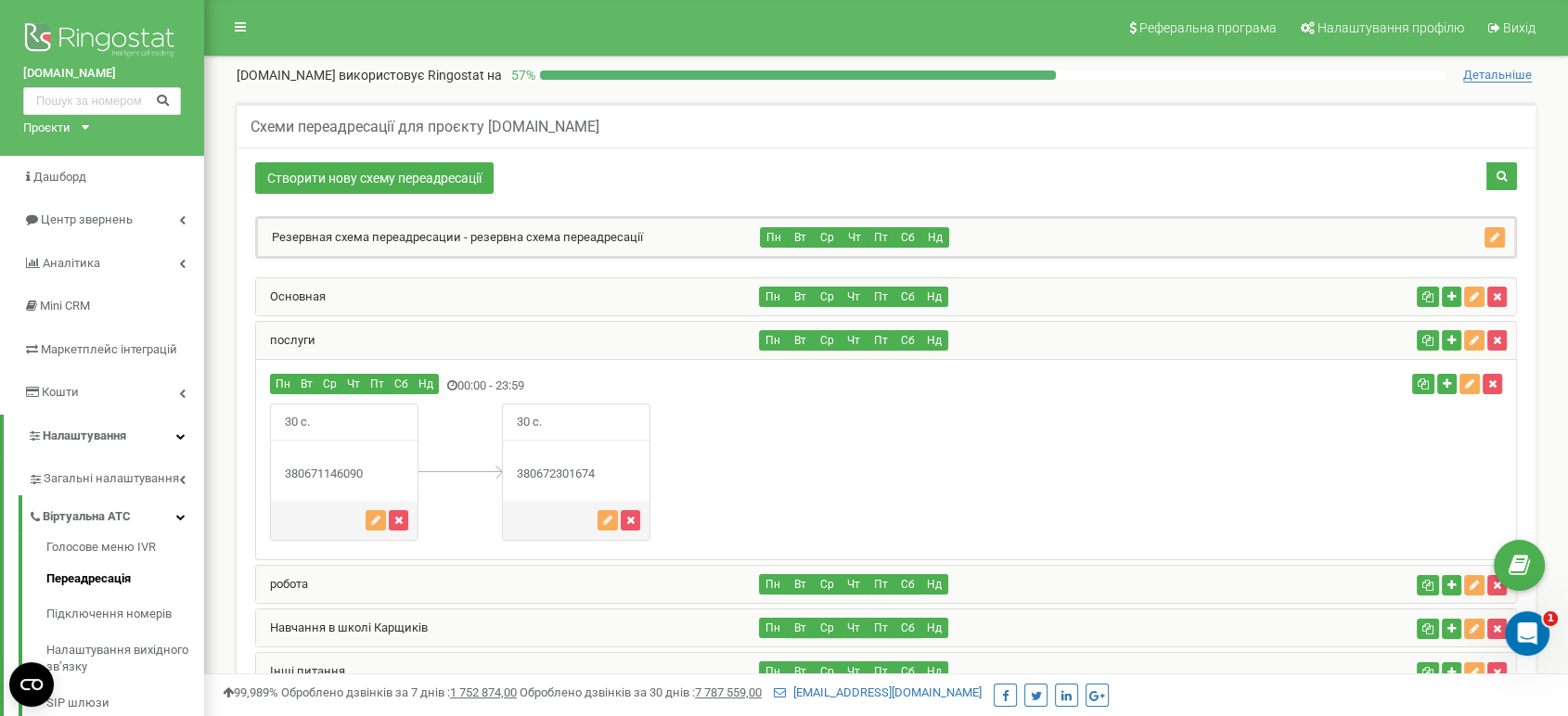
click at [1007, 332] on div "Пн Вт Ср Чт Пт Сб Нд" at bounding box center [1084, 340] width 649 height 20
click at [297, 333] on link "послуги" at bounding box center [286, 339] width 59 height 14
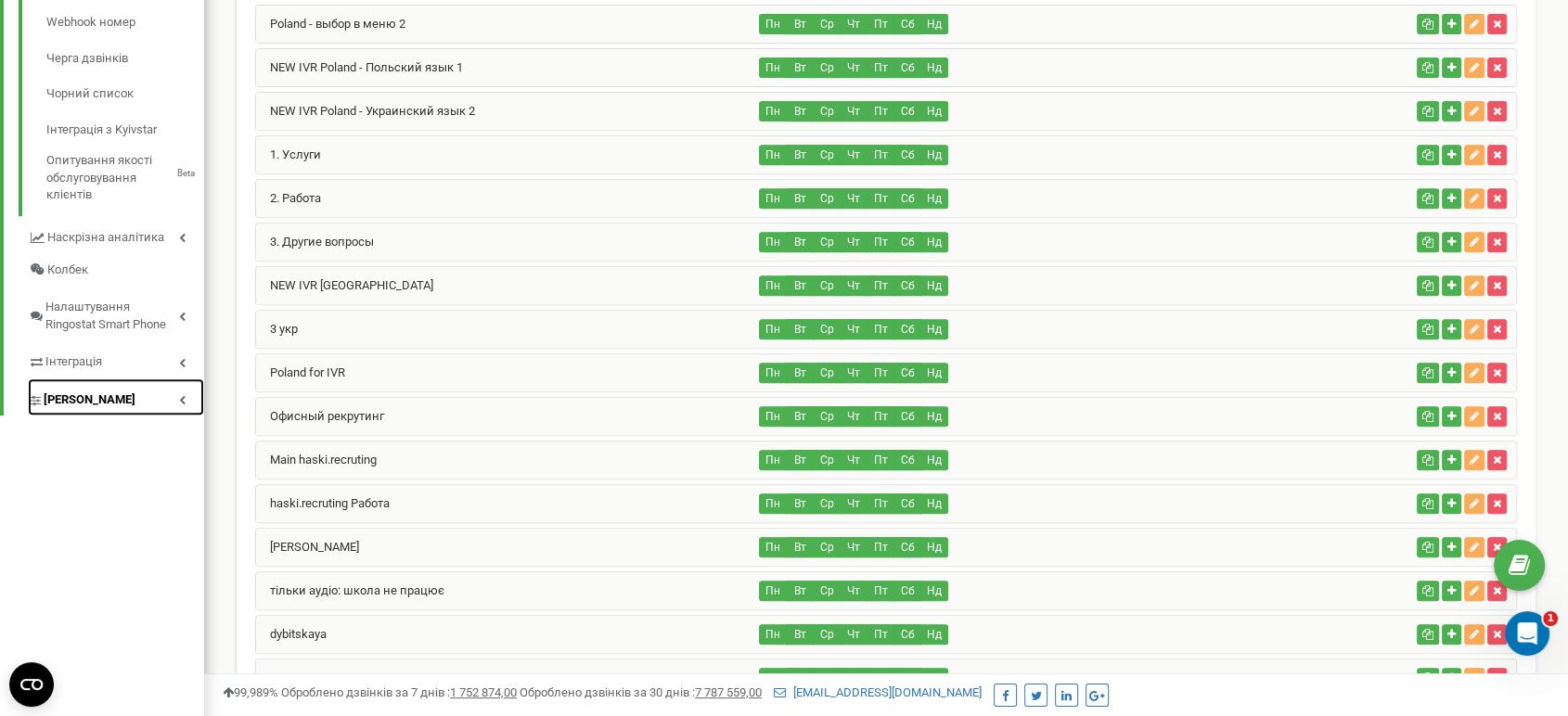
click at [86, 398] on span "Коллтрекінг" at bounding box center [89, 400] width 92 height 17
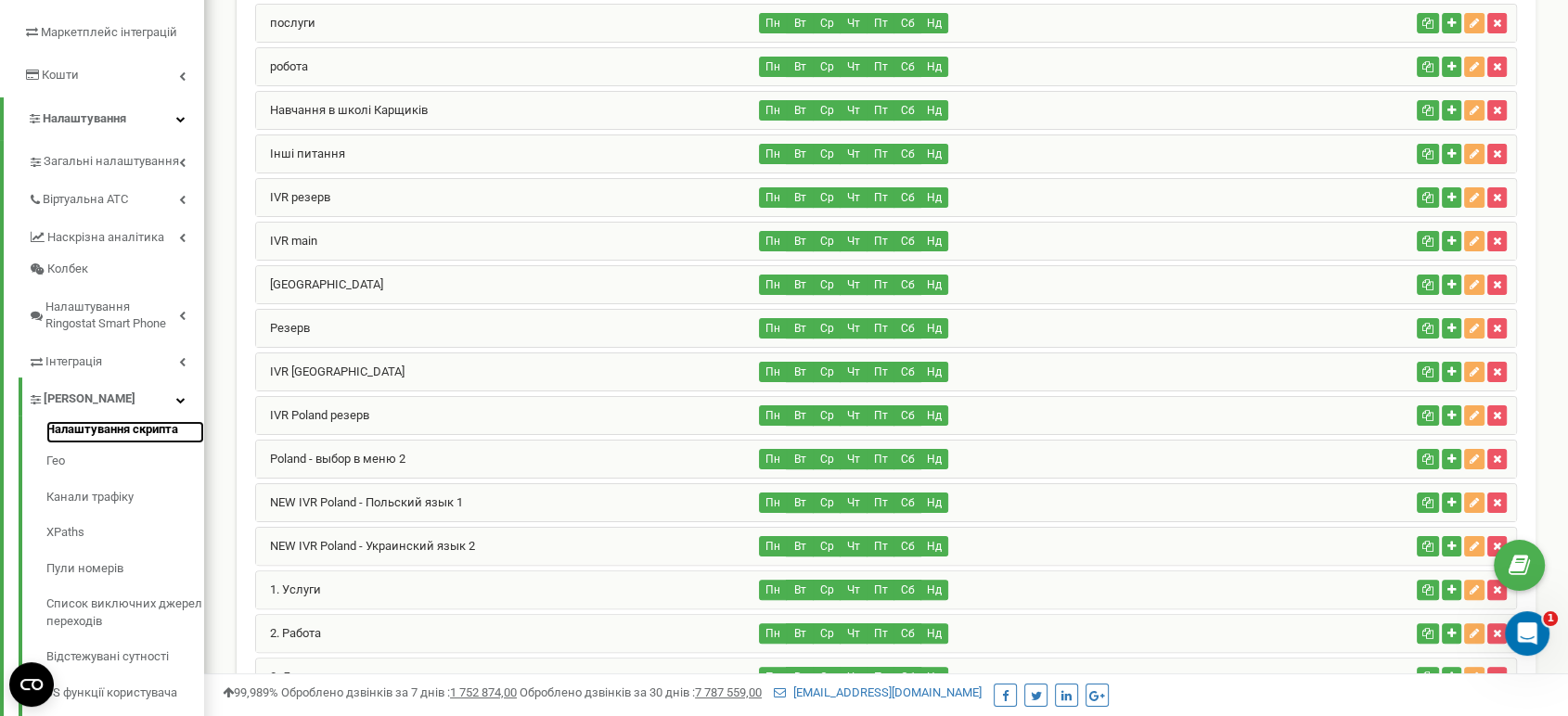
click at [100, 426] on link "Налаштування скрипта" at bounding box center [125, 431] width 158 height 22
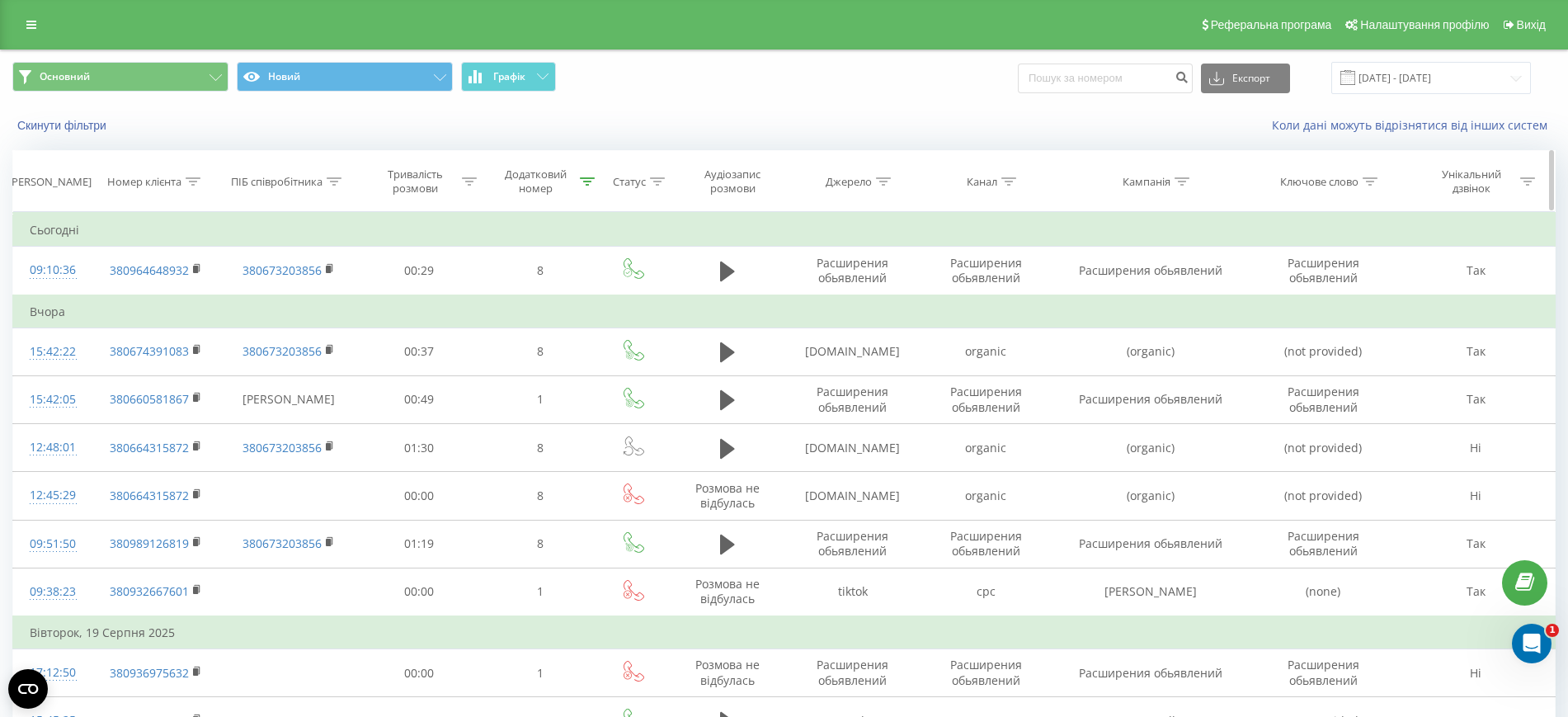
click at [583, 184] on icon at bounding box center [586, 182] width 14 height 9
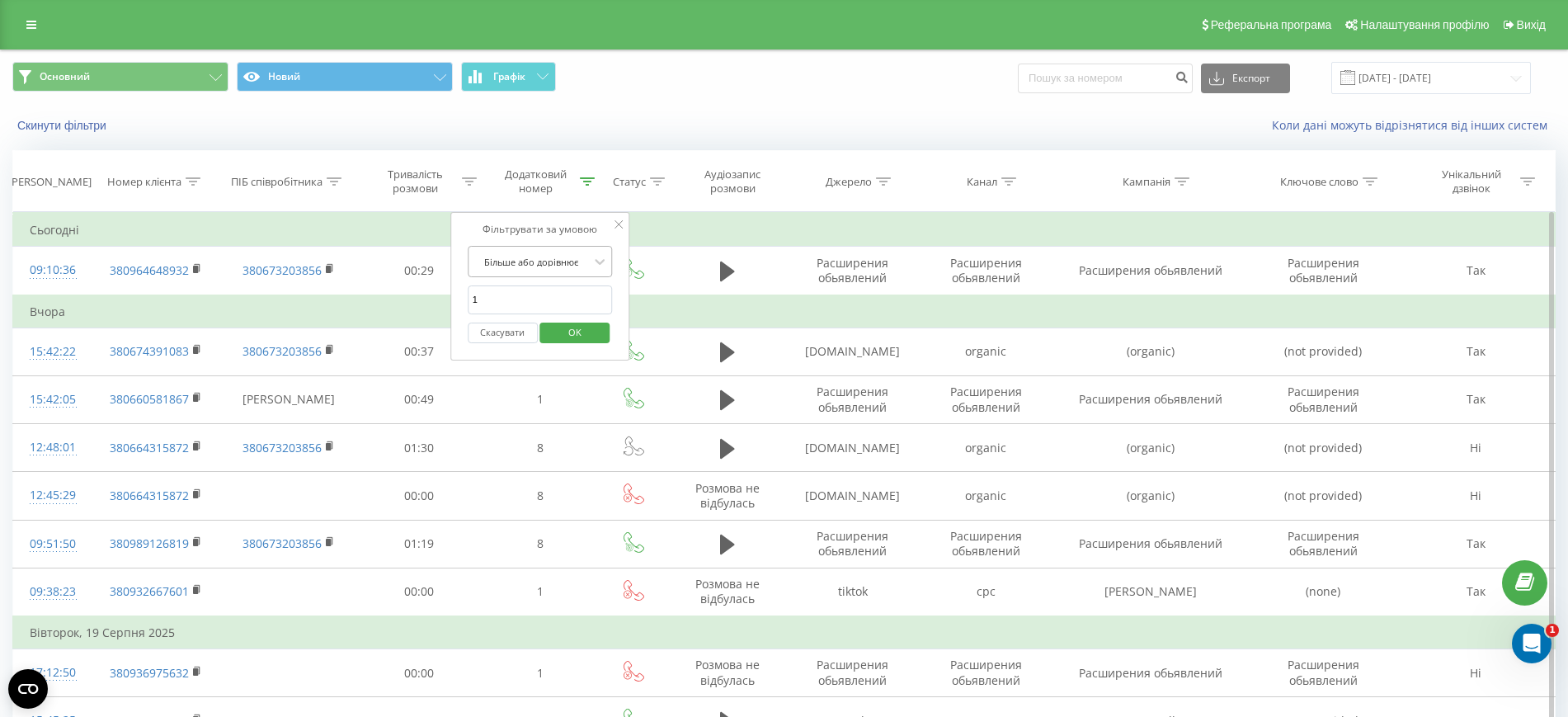
click at [574, 259] on div at bounding box center [531, 262] width 117 height 15
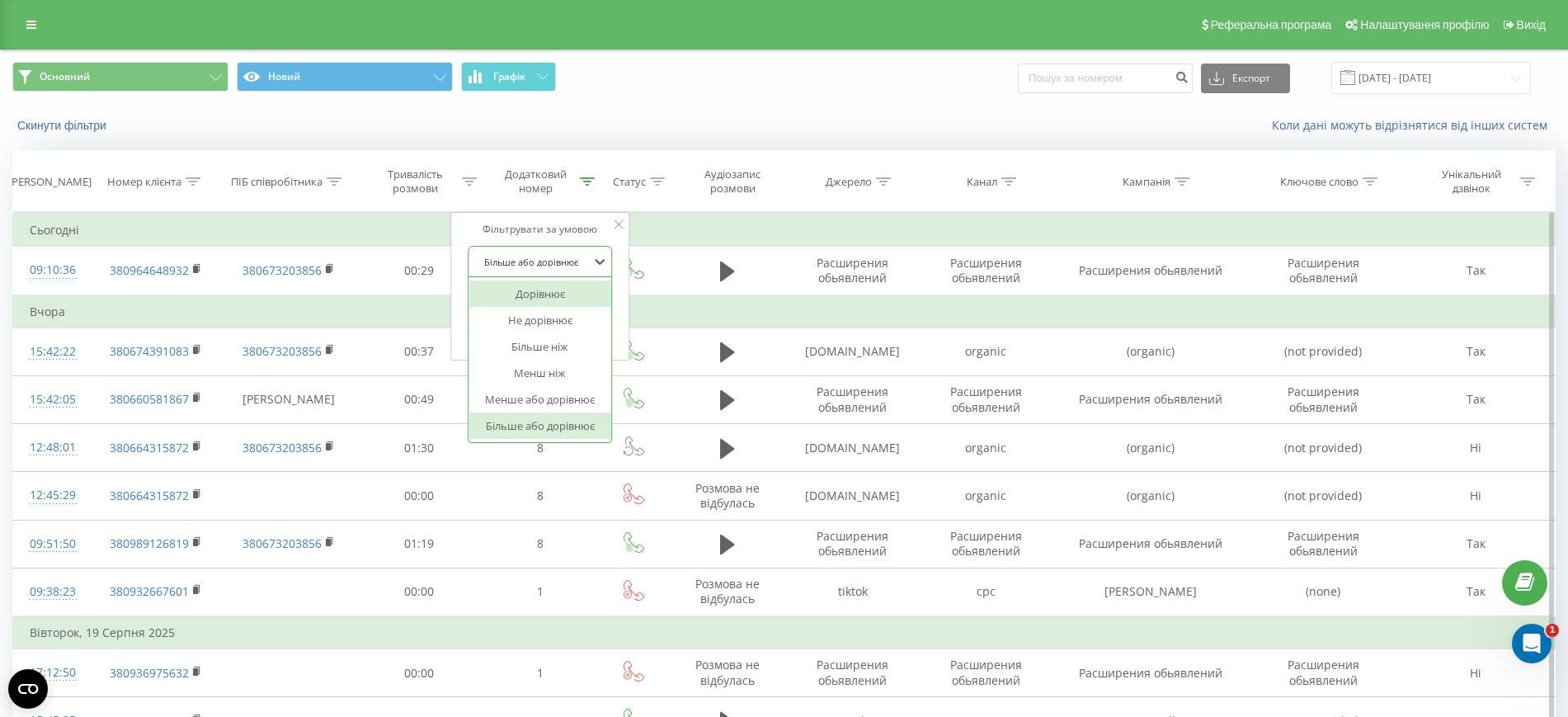
click at [562, 292] on div "Дорівнює" at bounding box center [540, 293] width 143 height 26
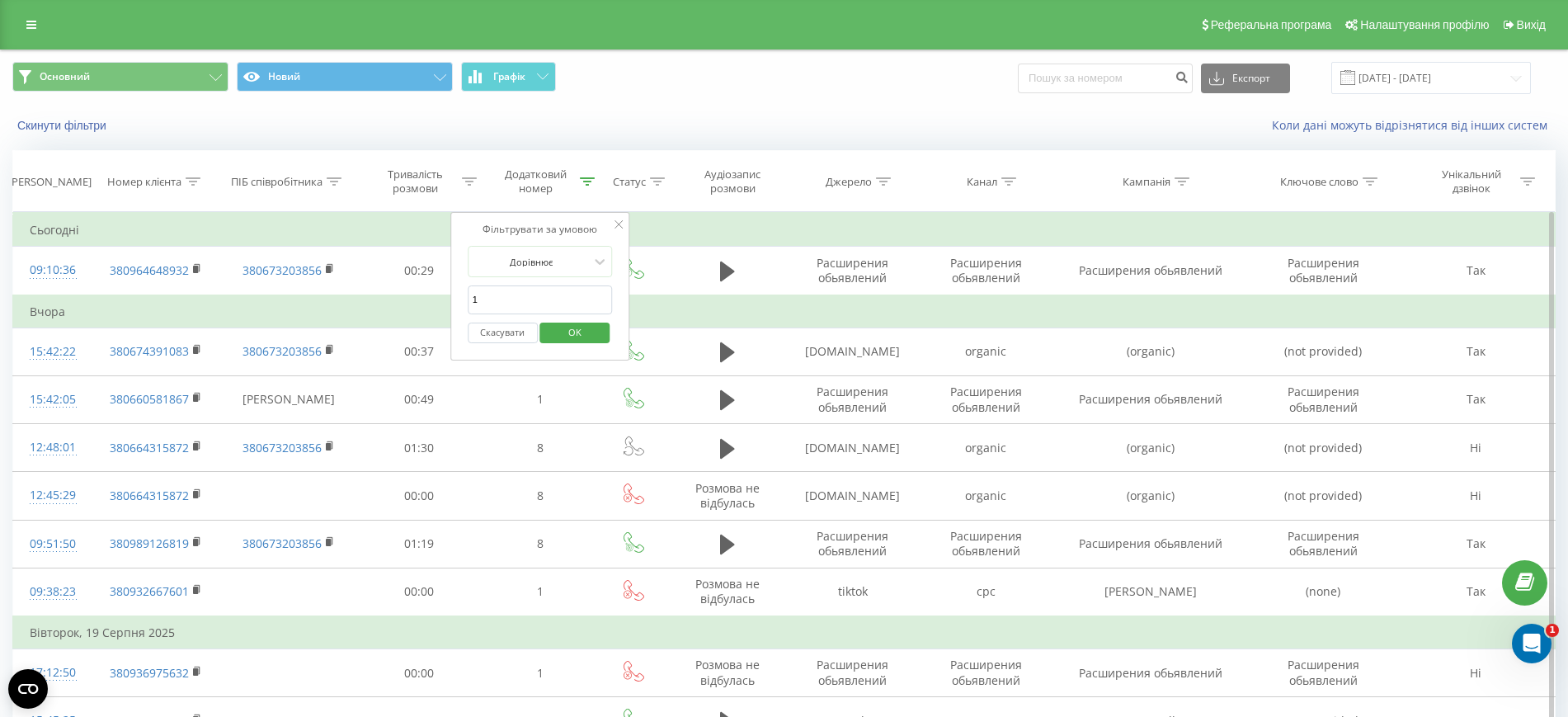
click at [595, 332] on span "OK" at bounding box center [574, 332] width 46 height 26
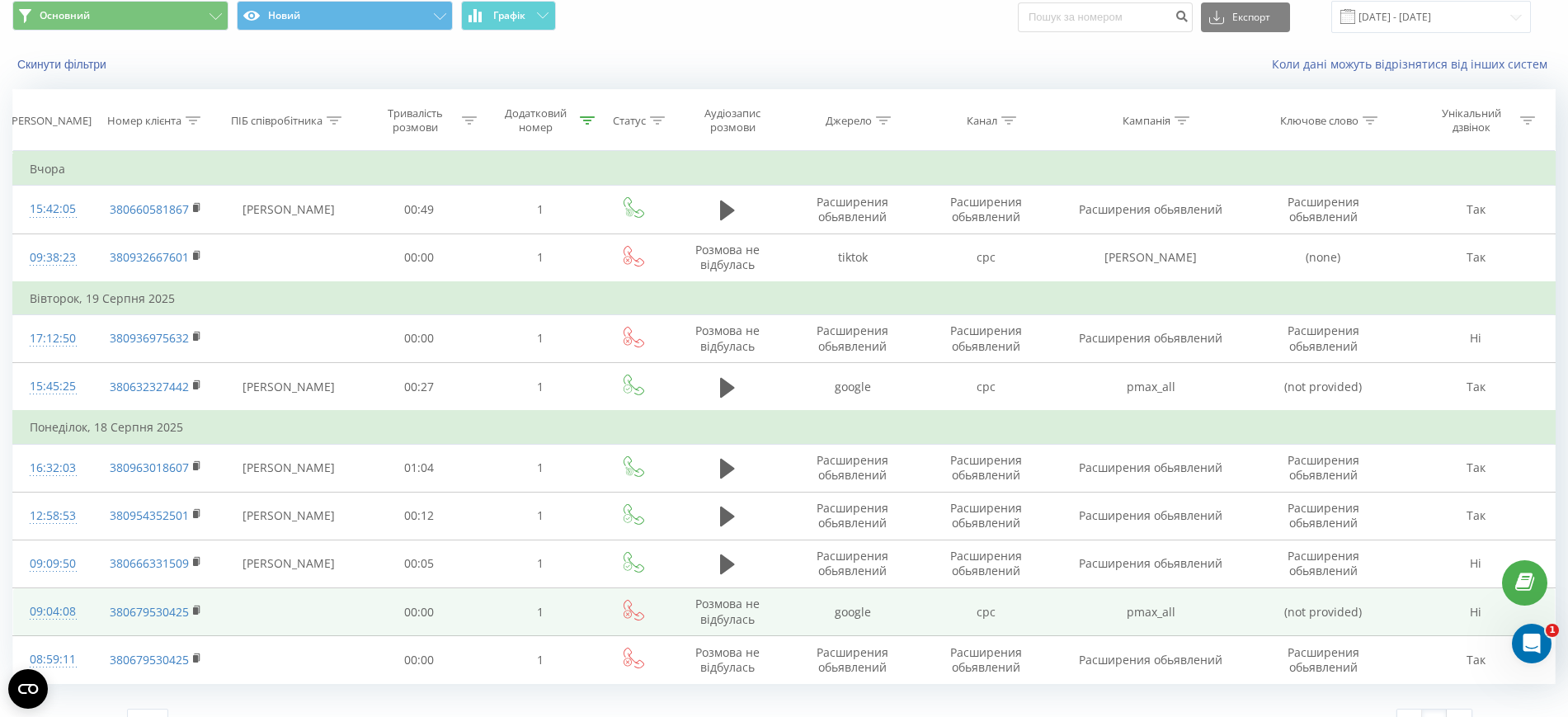
scroll to position [90, 0]
